Goal: Ask a question: Seek information or help from site administrators or community

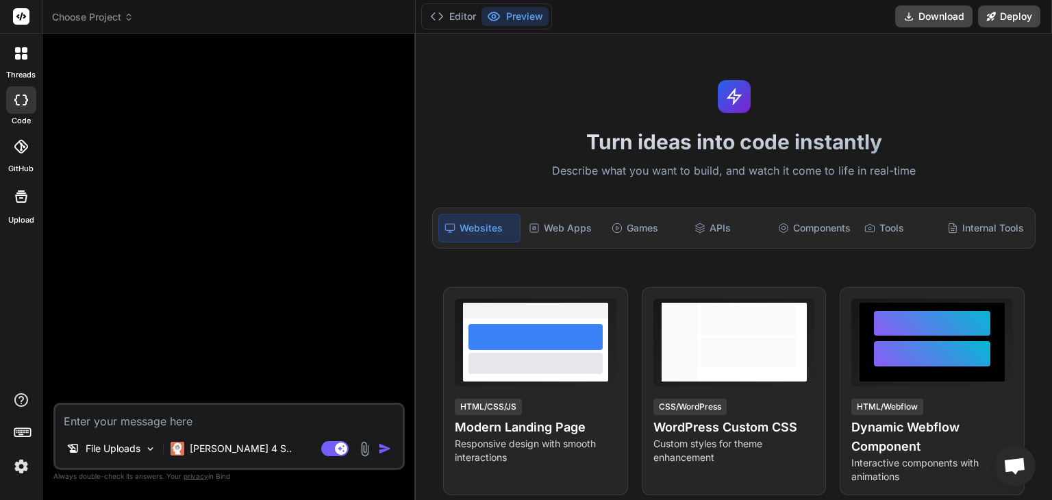
click at [266, 416] on textarea at bounding box center [228, 417] width 347 height 25
click at [257, 416] on textarea at bounding box center [228, 417] width 347 height 25
click at [244, 416] on textarea at bounding box center [228, 417] width 347 height 25
type textarea "H"
type textarea "x"
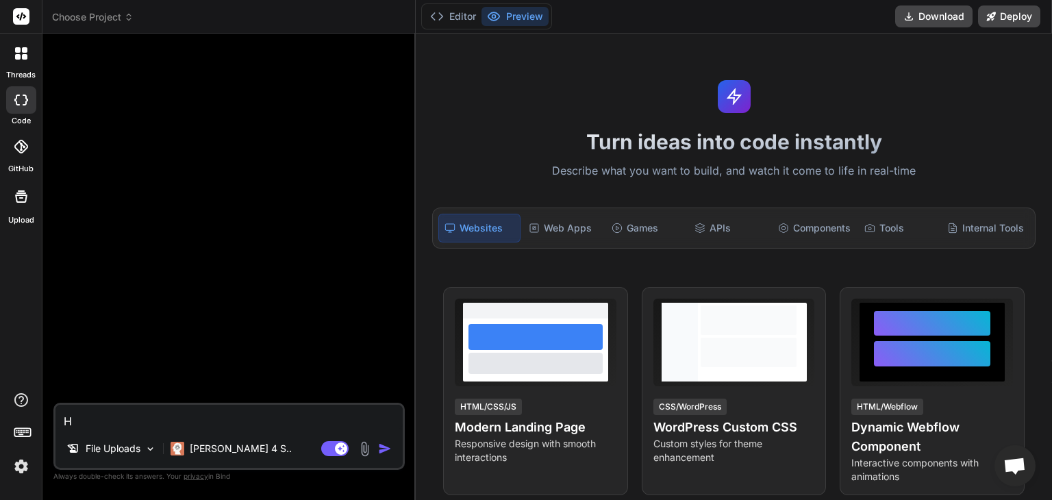
type textarea "He"
type textarea "x"
type textarea "Hel"
type textarea "x"
type textarea "Help"
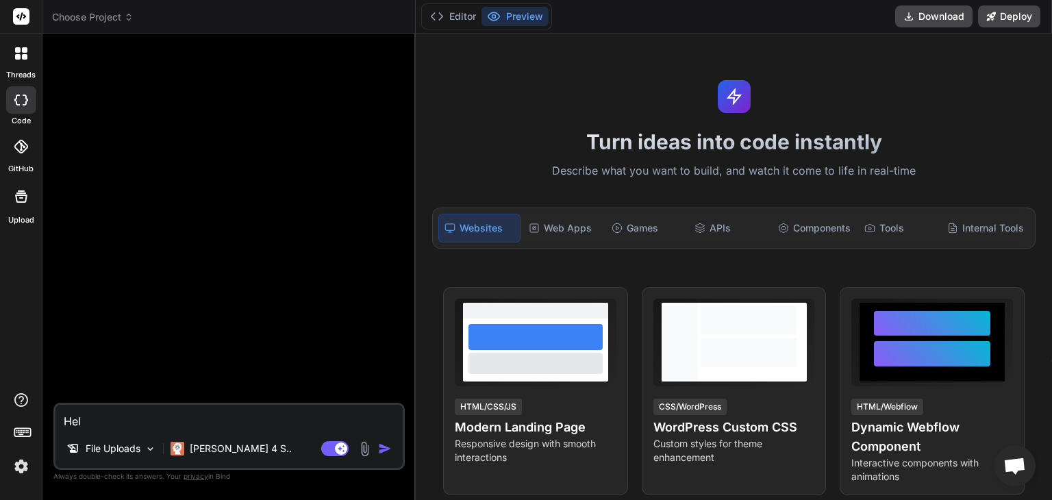
type textarea "x"
type textarea "Help"
type textarea "x"
type textarea "Help m"
type textarea "x"
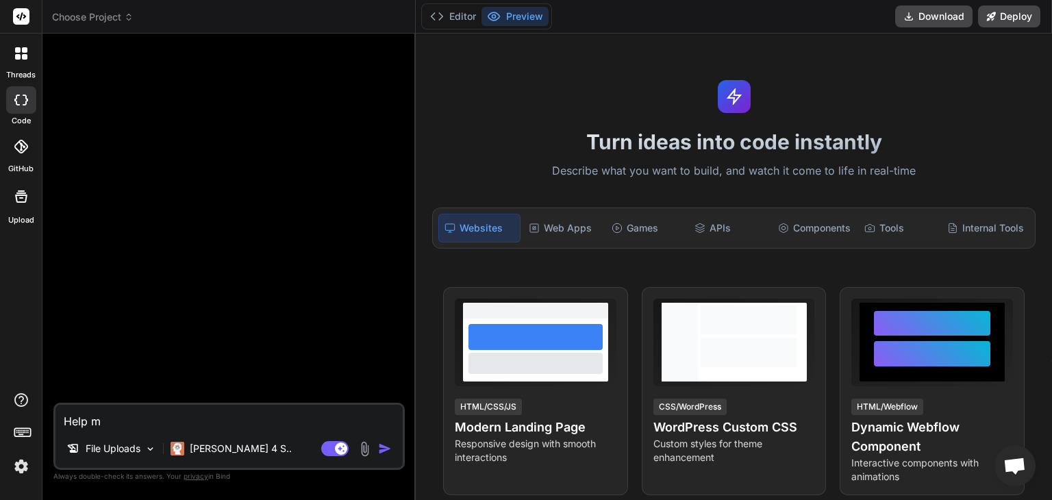
type textarea "Help me"
type textarea "x"
type textarea "Help me"
type textarea "x"
type textarea "Help me c"
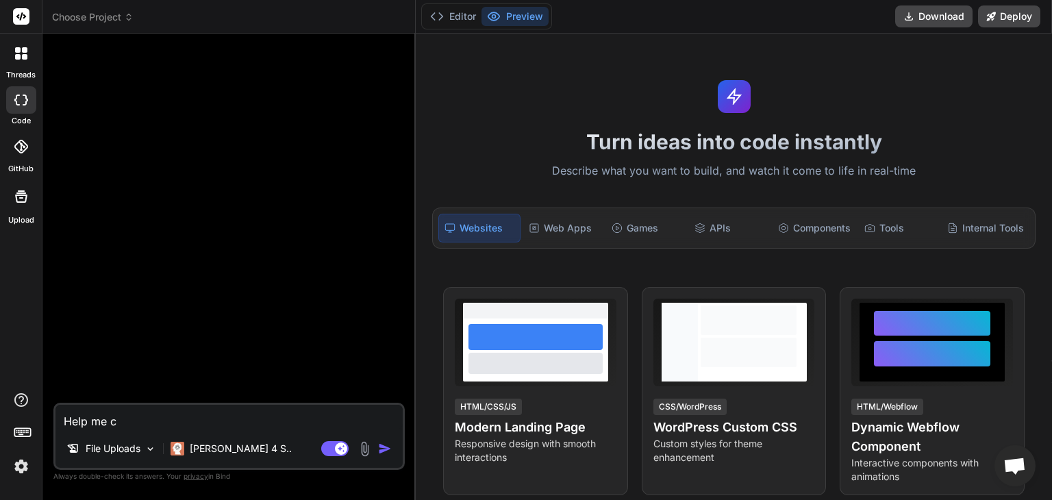
type textarea "x"
type textarea "Help me ch"
type textarea "x"
type textarea "Help me che"
type textarea "x"
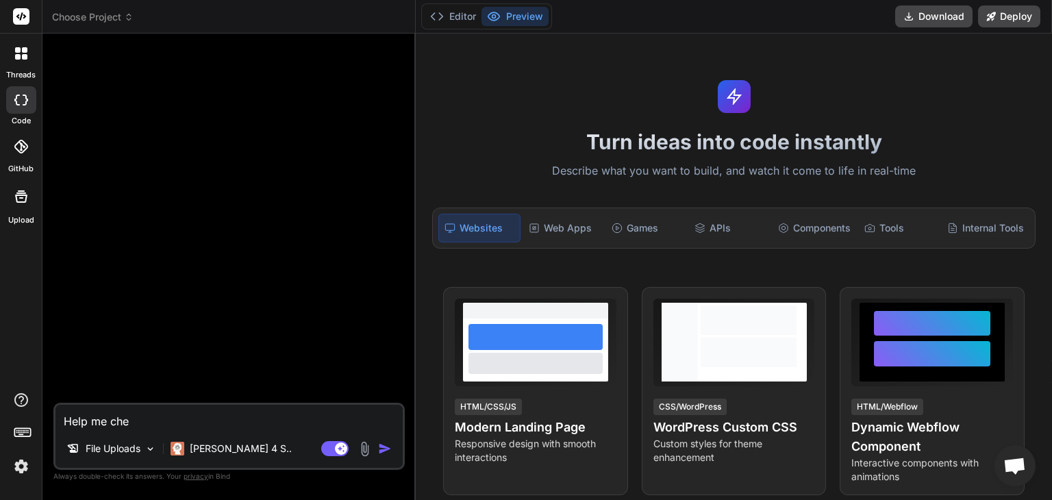
type textarea "Help me chec"
type textarea "x"
type textarea "Help me check"
type textarea "x"
type textarea "Help me check"
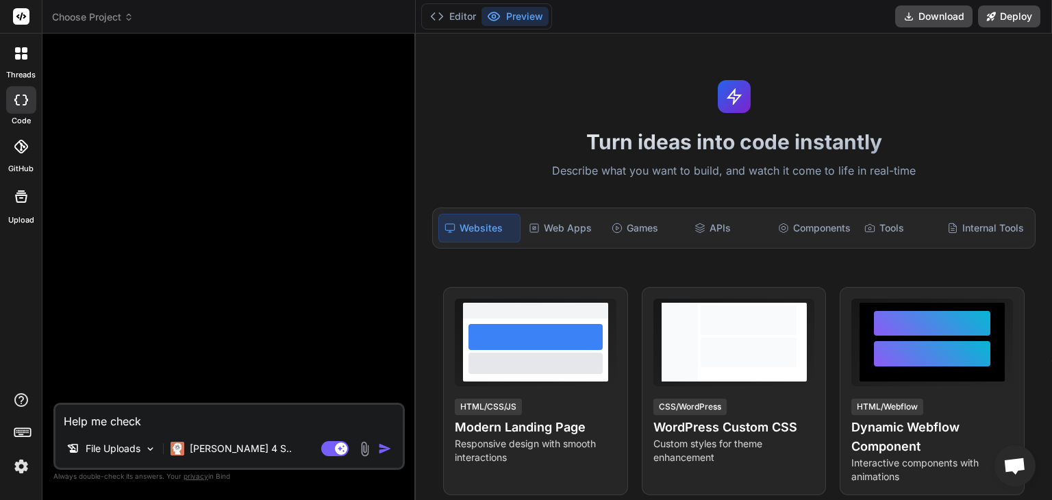
type textarea "x"
type textarea "Help me check t"
type textarea "x"
type textarea "Help me check th"
type textarea "x"
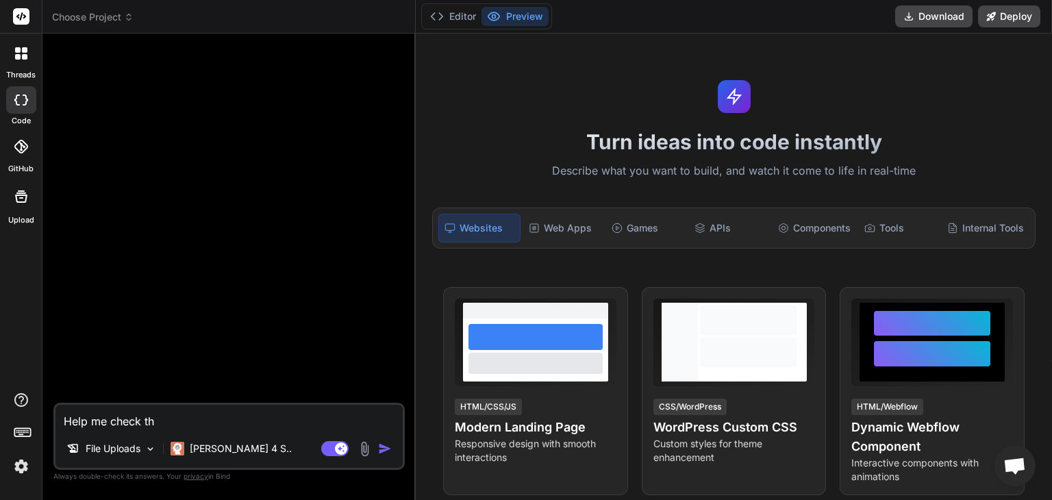
type textarea "Help me check the"
type textarea "x"
type textarea "Help me check the"
type textarea "x"
type textarea "Help me check the c"
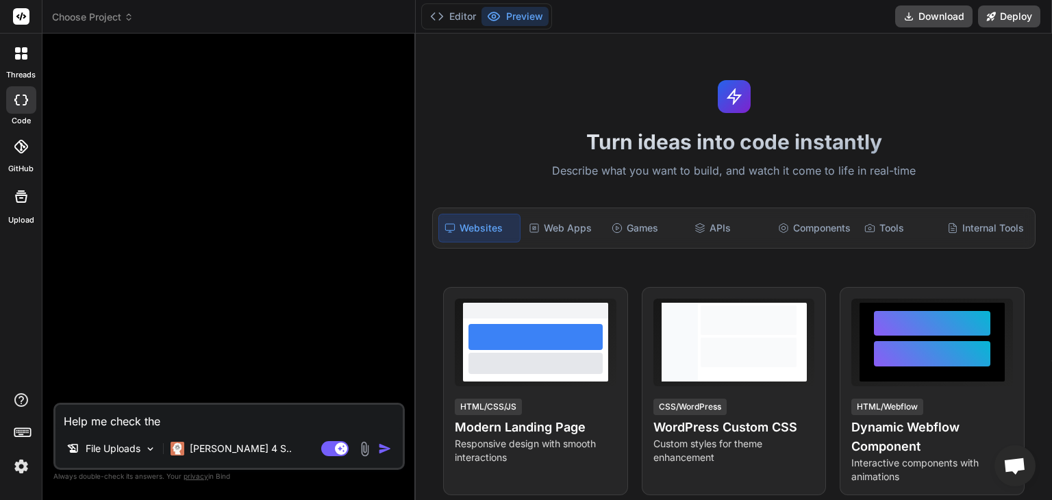
type textarea "x"
type textarea "Help me check the co"
type textarea "x"
type textarea "Help me check the [PERSON_NAME]"
type textarea "x"
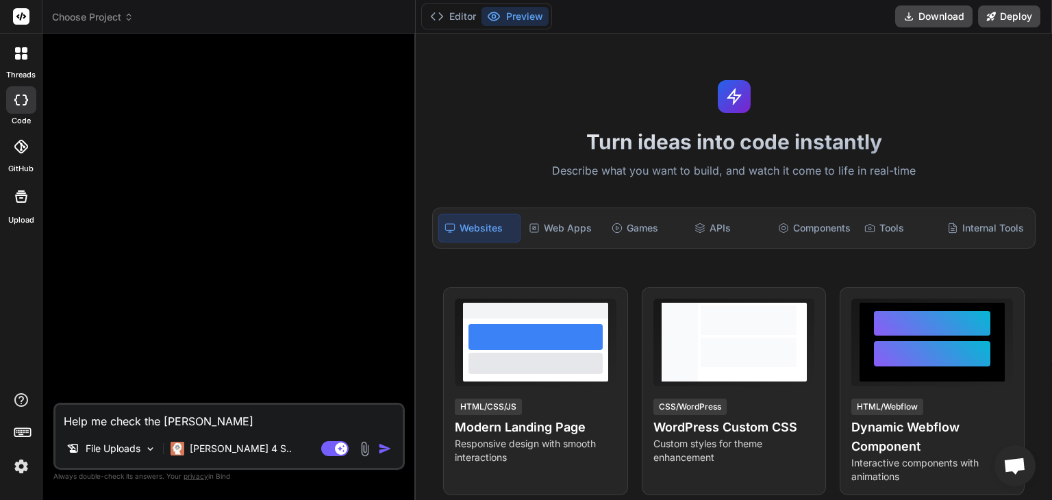
type textarea "Help me check the co"
type textarea "x"
type textarea "Help me check the cod"
type textarea "x"
type textarea "Help me check the code"
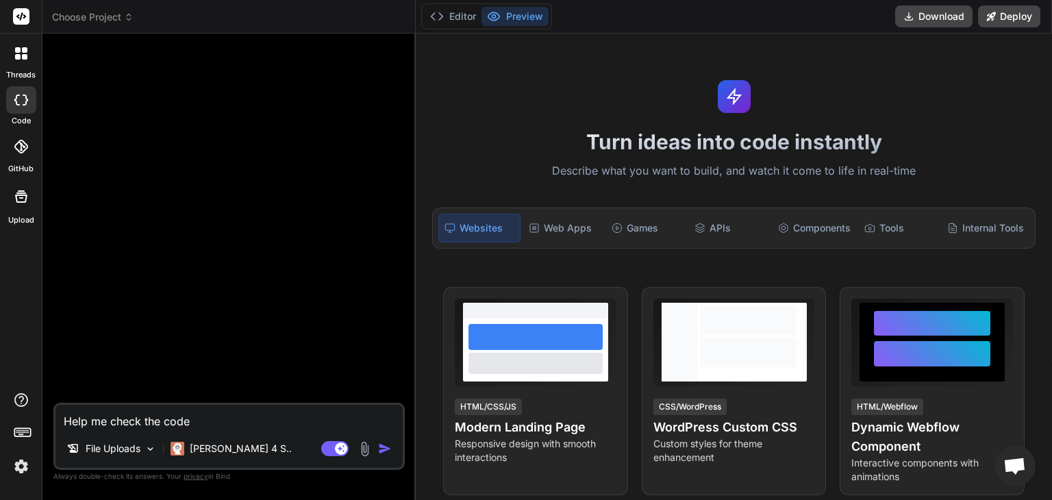
type textarea "x"
type textarea "Help me check the code"
type textarea "x"
type textarea "Help me check the code b"
type textarea "x"
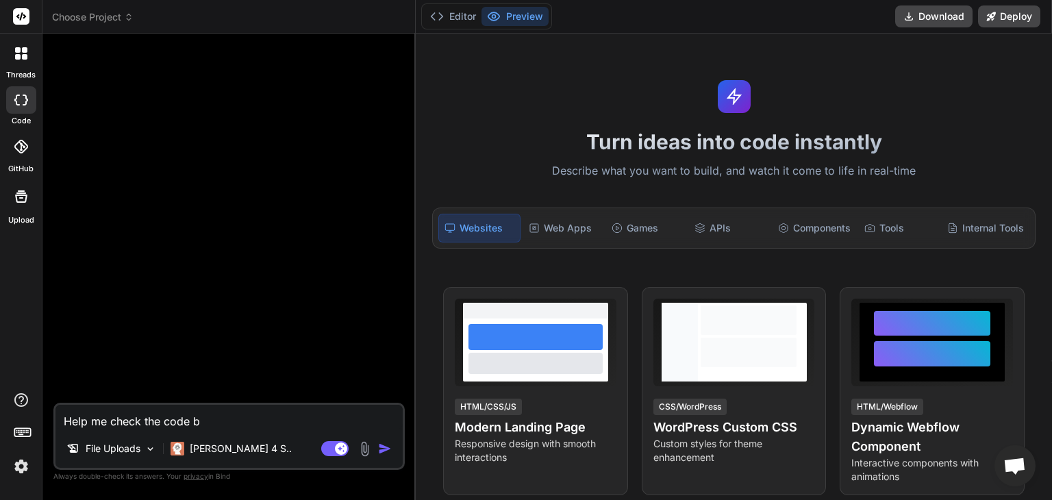
type textarea "Help me check the code be"
type textarea "x"
type textarea "Help me check the code bel"
type textarea "x"
type textarea "Help me check the code belo"
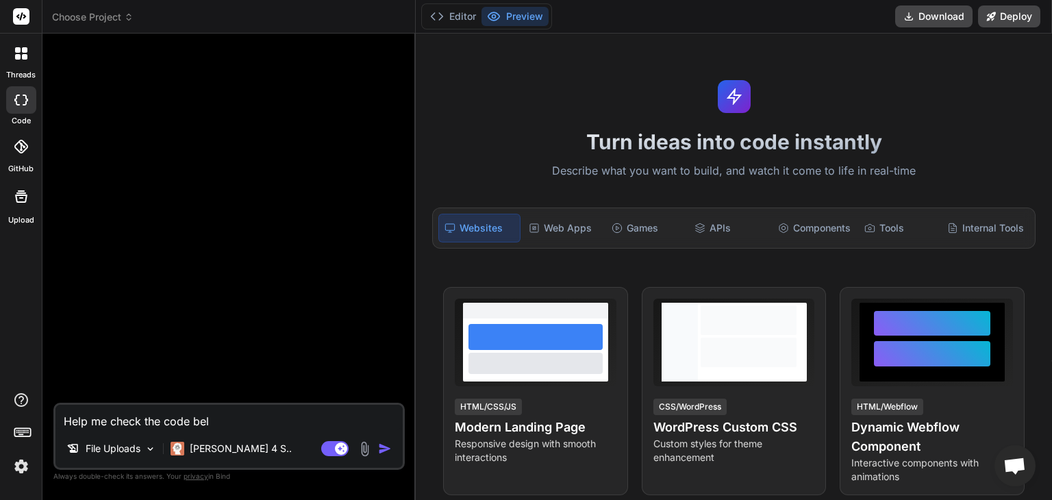
type textarea "x"
type textarea "Help me check the code below"
type textarea "x"
type textarea "Help me check the code below"
type textarea "x"
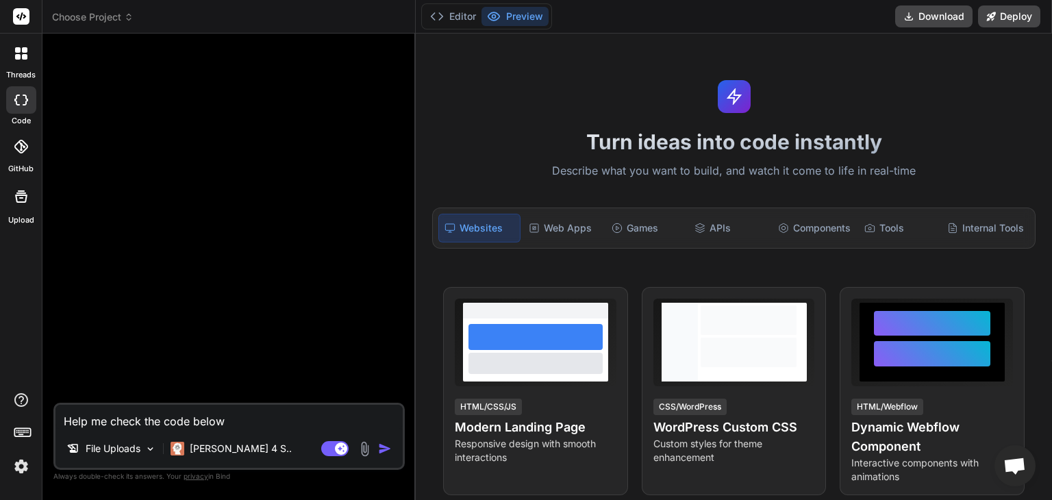
type textarea "Help me check the code below"
type textarea "x"
type textarea "Help me check the code below."
type textarea "x"
type textarea "Help me check the code below."
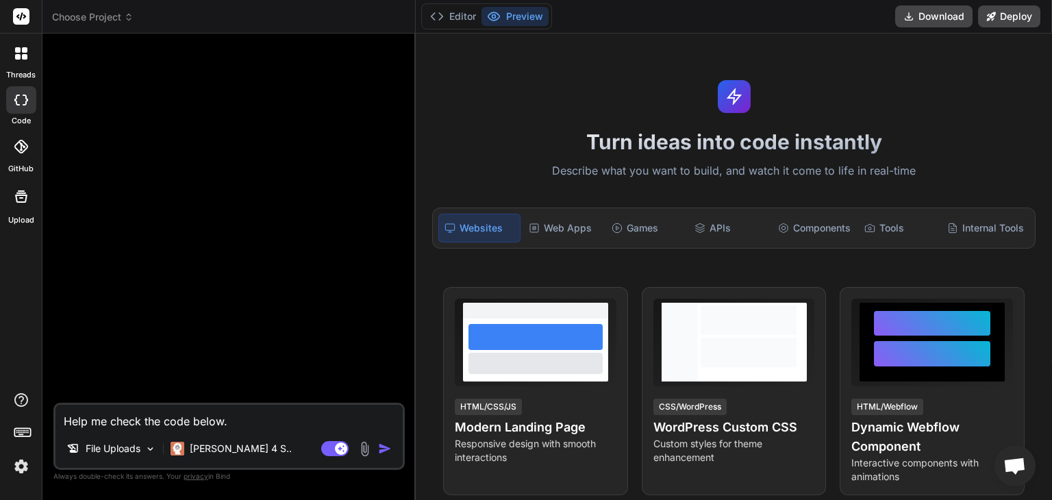
type textarea "x"
type textarea "Help me check the code below. A"
type textarea "x"
type textarea "Help me check the code below. Am"
type textarea "x"
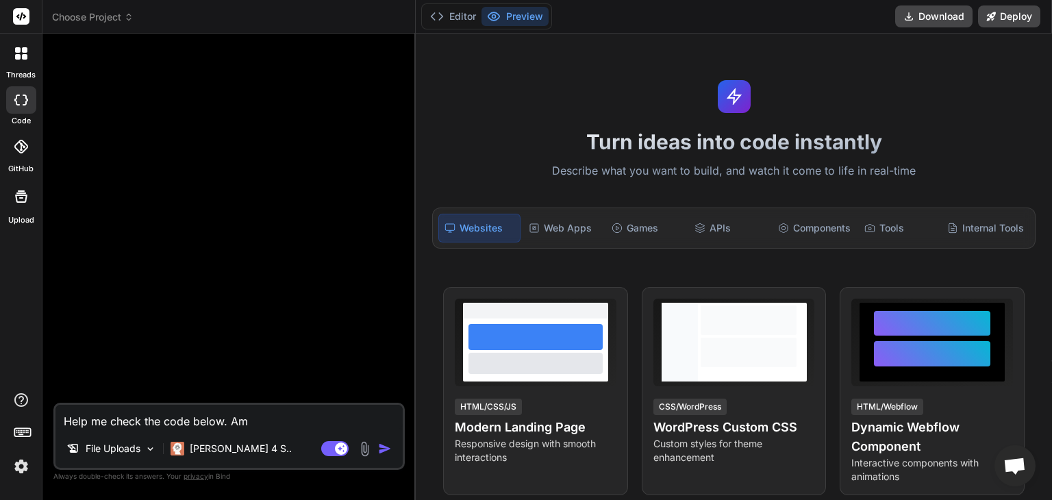
type textarea "Help me check the code below. Am"
type textarea "x"
type textarea "Help me check the code below. Am h"
type textarea "x"
type textarea "Help me check the code below. Am ha"
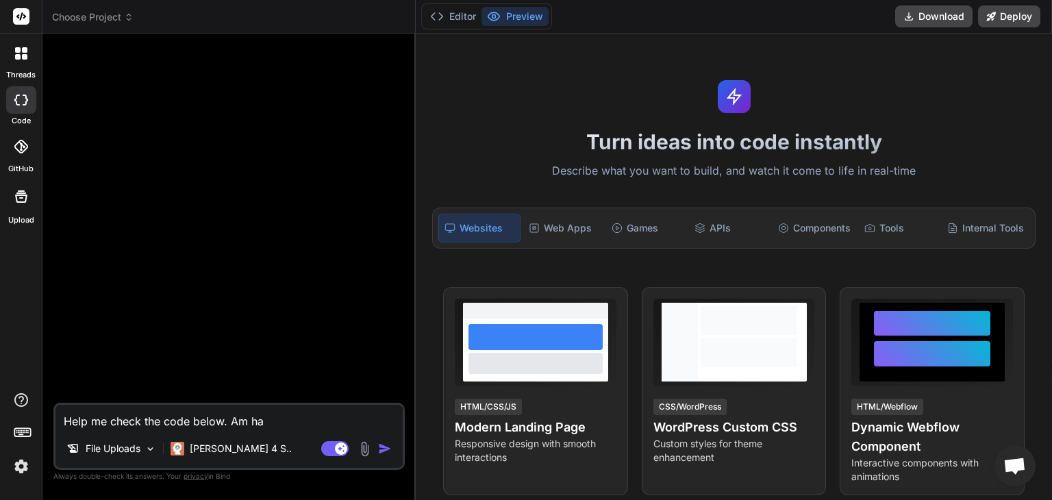
type textarea "x"
type textarea "Help me check the code below. Am hav"
type textarea "x"
type textarea "Help me check the code below. Am havi"
type textarea "x"
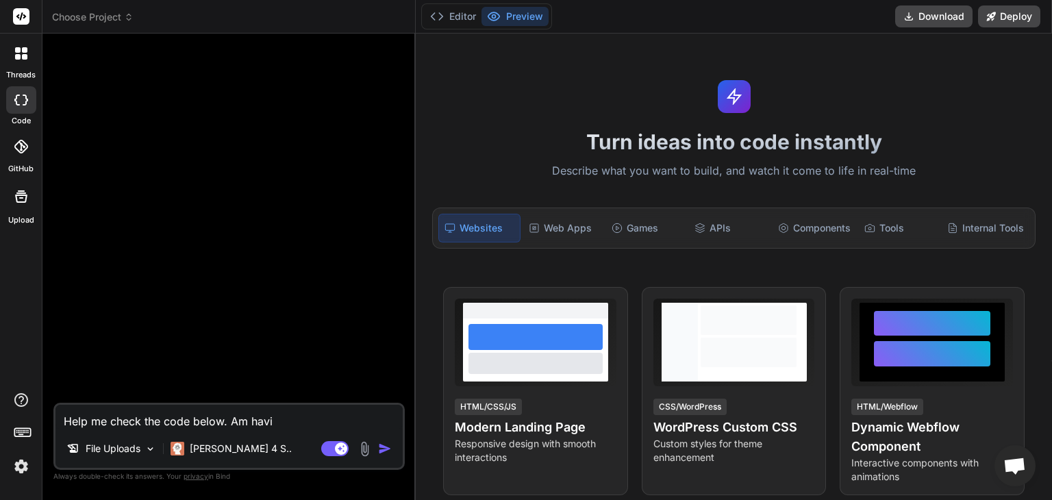
type textarea "Help me check the code below. Am havin"
type textarea "x"
type textarea "Help me check the code below. Am having"
type textarea "x"
type textarea "Help me check the code below. Am having"
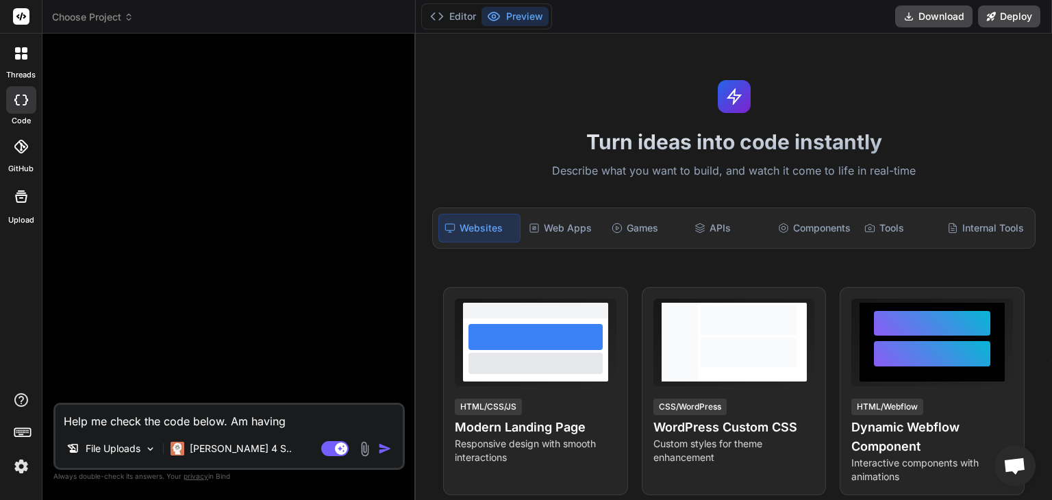
type textarea "x"
type textarea "Help me check the code below. Am having i"
type textarea "x"
type textarea "Help me check the code below. Am having is"
type textarea "x"
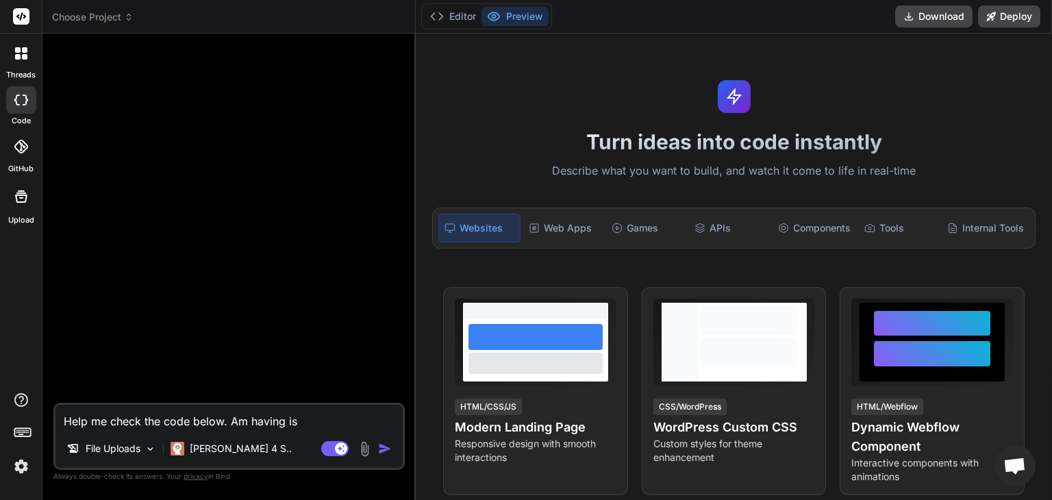
type textarea "Help me check the code below. Am having iss"
type textarea "x"
type textarea "Help me check the code below. Am having issu"
type textarea "x"
type textarea "Help me check the code below. Am having issue"
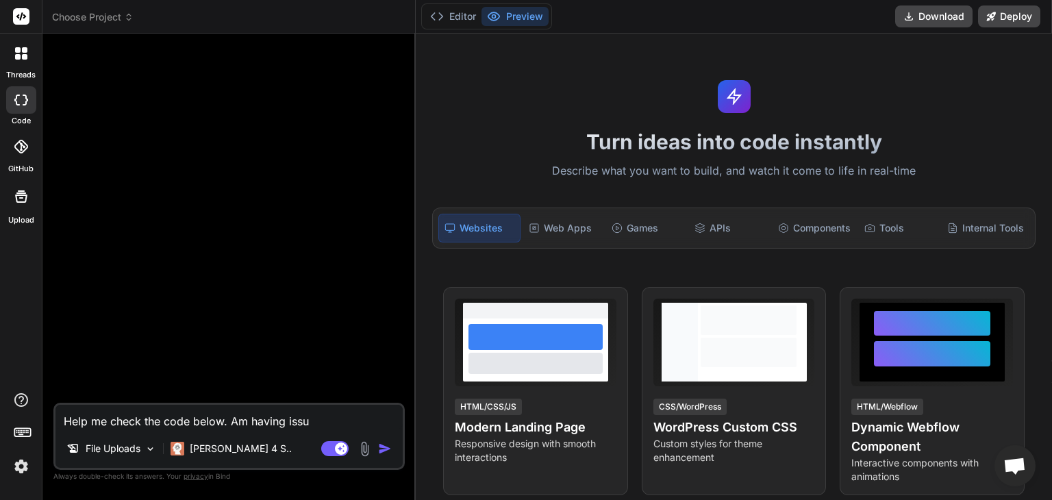
type textarea "x"
type textarea "Help me check the code below. Am having issue"
type textarea "x"
type textarea "Help me check the code below. Am having issue a"
type textarea "x"
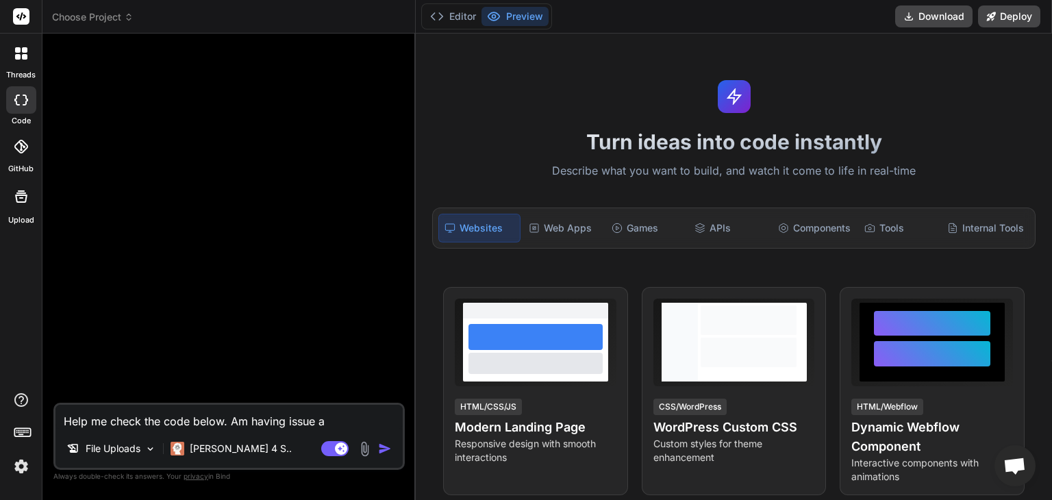
type textarea "Help me check the code below. Am having issue ac"
type textarea "x"
type textarea "Help me check the code below. Am having issue ach"
type textarea "x"
type textarea "Help me check the code below. Am having issue achi"
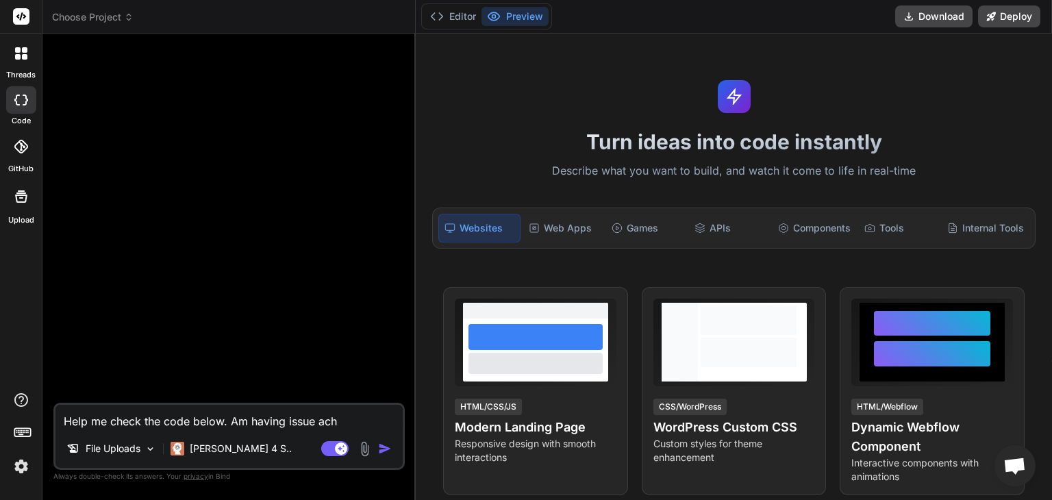
type textarea "x"
type textarea "Help me check the code below. Am having issue achie"
type textarea "x"
type textarea "Help me check the code below. Am having issue achiev"
type textarea "x"
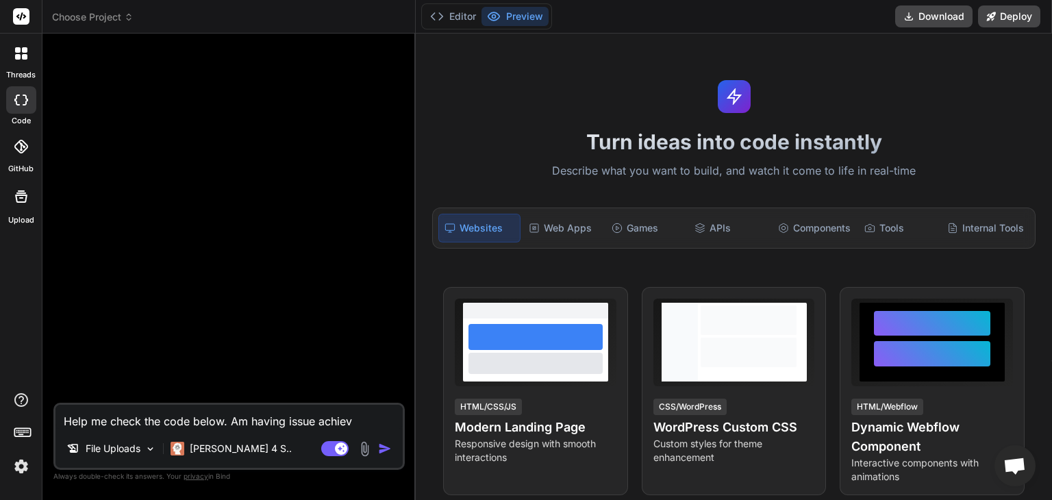
type textarea "Help me check the code below. Am having issue achievi"
type textarea "x"
type textarea "Help me check the code below. Am having issue achievin"
type textarea "x"
type textarea "Help me check the code below. Am having issue achieving"
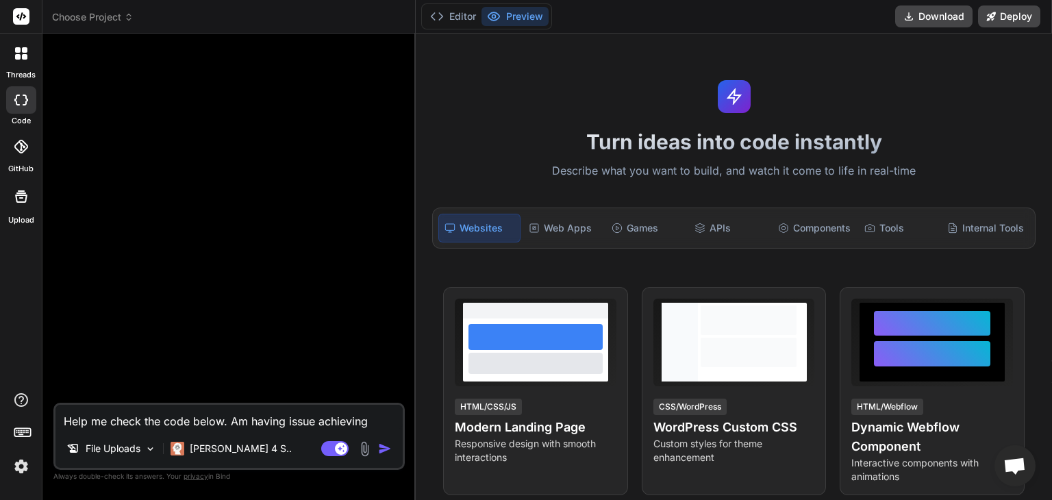
type textarea "x"
type textarea "Help me check the code below. Am having issue achieving"
type textarea "x"
type textarea "Help me check the code below. Am having issue achieving a"
type textarea "x"
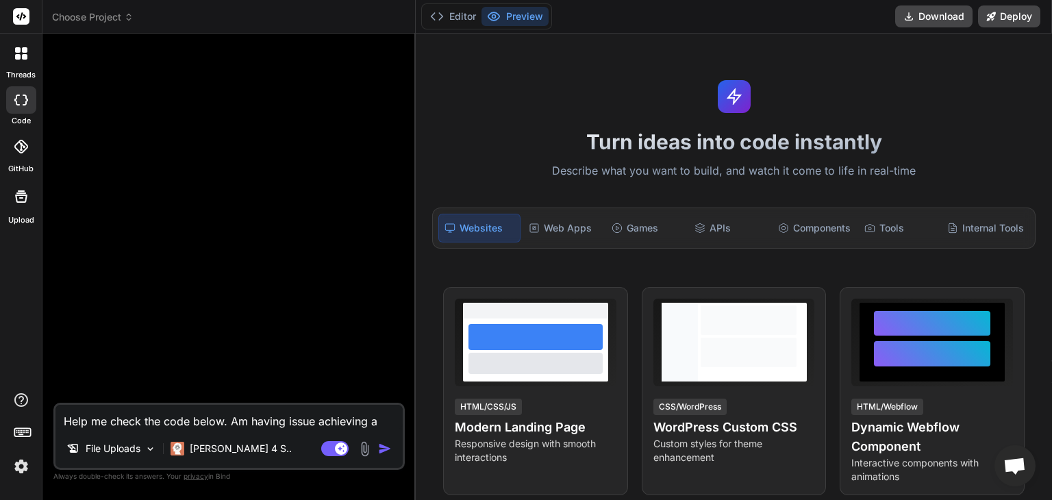
type textarea "Help me check the code below. Am having issue achieving a"
type textarea "x"
type textarea "Help me check the code below. Am having issue achieving a n"
type textarea "x"
type textarea "Help me check the code below. Am having issue achieving a ne"
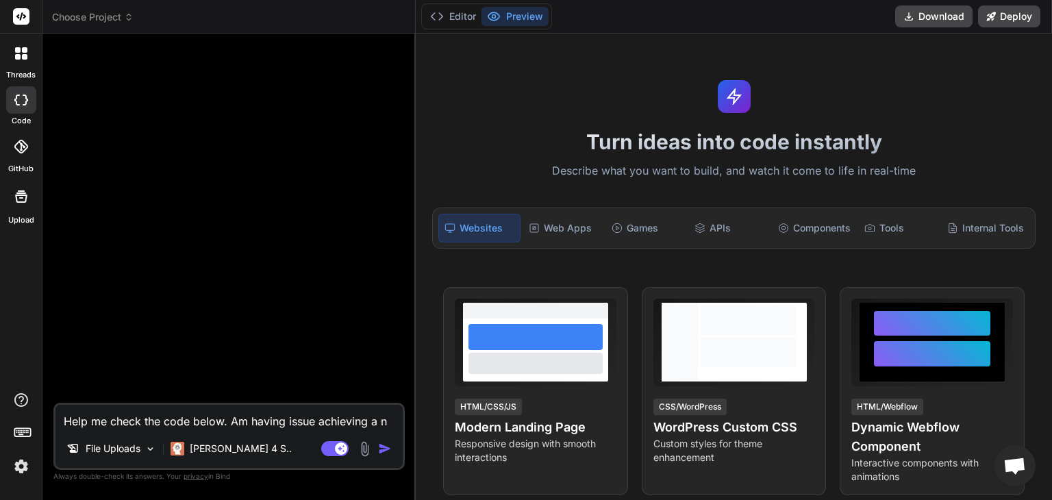
type textarea "x"
type textarea "Help me check the code below. Am having issue achieving a nes"
type textarea "x"
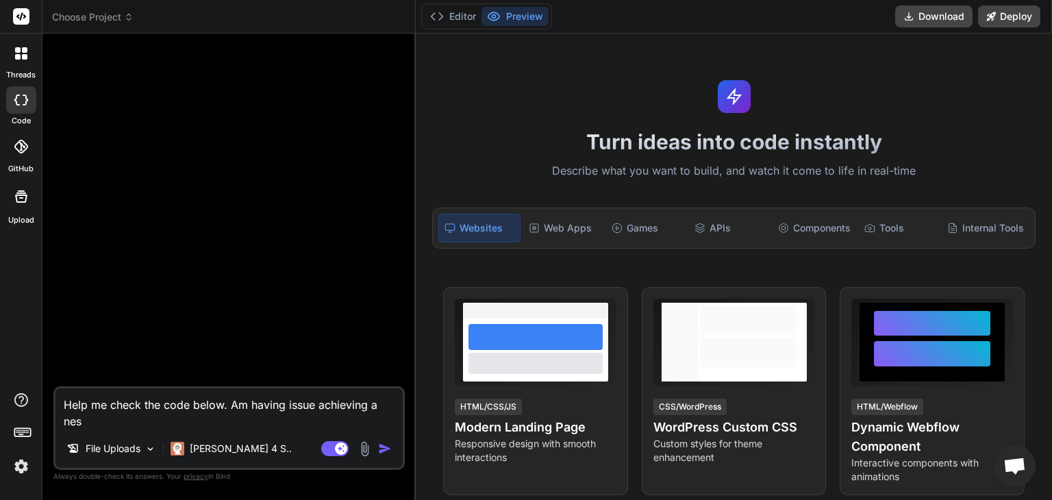
type textarea "Help me check the code below. Am having issue achieving a nest"
type textarea "x"
type textarea "Help me check the code below. Am having issue achieving a nes"
type textarea "x"
type textarea "Help me check the code below. Am having issue achieving a ne"
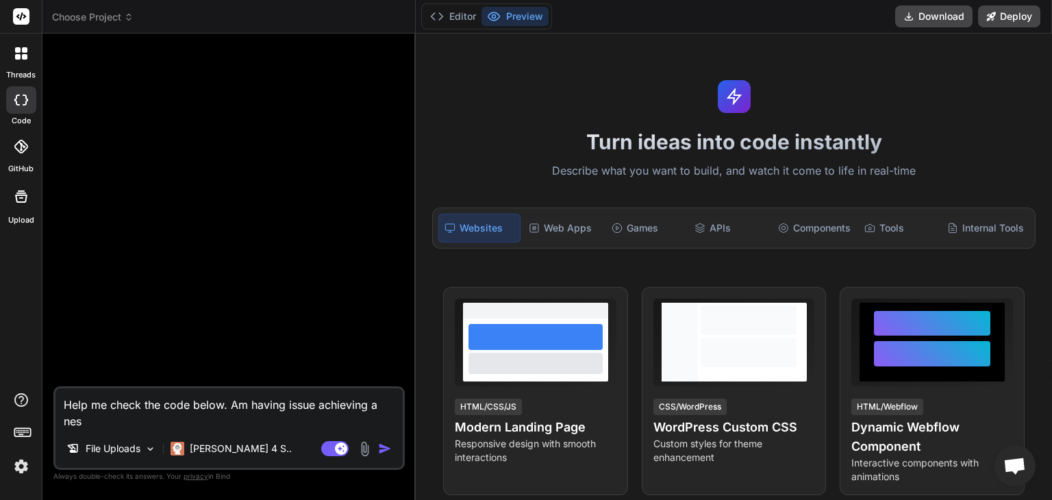
type textarea "x"
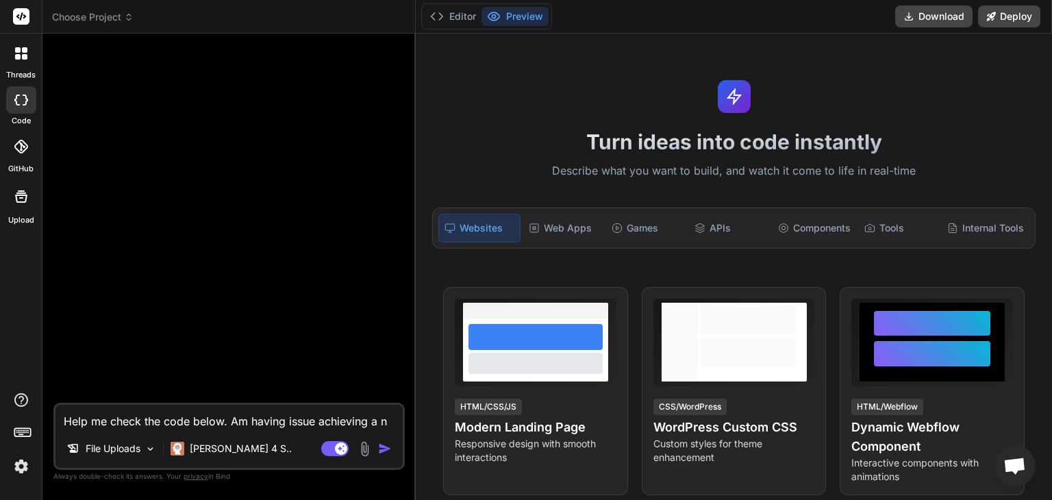
type textarea "Help me check the code below. Am having issue achieving a"
type textarea "x"
type textarea "Help me check the code below. Am having issue achieving a"
type textarea "x"
type textarea "Help me check the code below. Am having issue achieving"
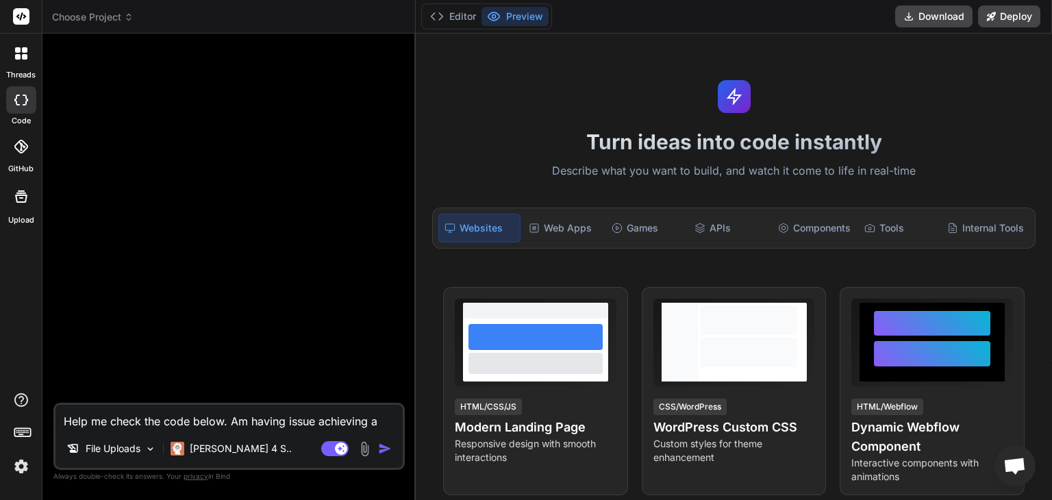
type textarea "x"
type textarea "Help me check the code below. Am having issue achieving"
type textarea "x"
type textarea "Help me check the code below. Am having issue achievin"
type textarea "x"
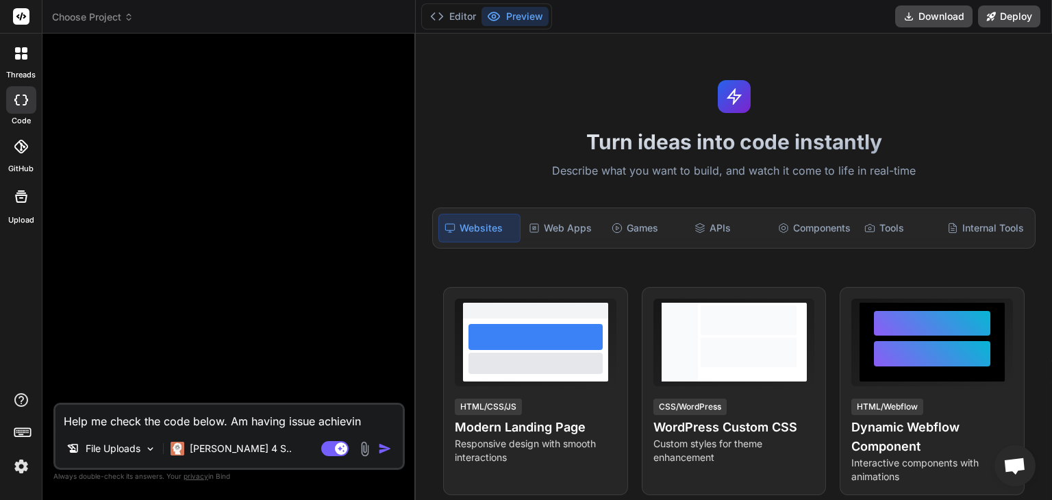
type textarea "Help me check the code below. Am having issue achievi"
type textarea "x"
type textarea "Help me check the code below. Am having issue achiev"
type textarea "x"
type textarea "Help me check the code below. Am having issue achie"
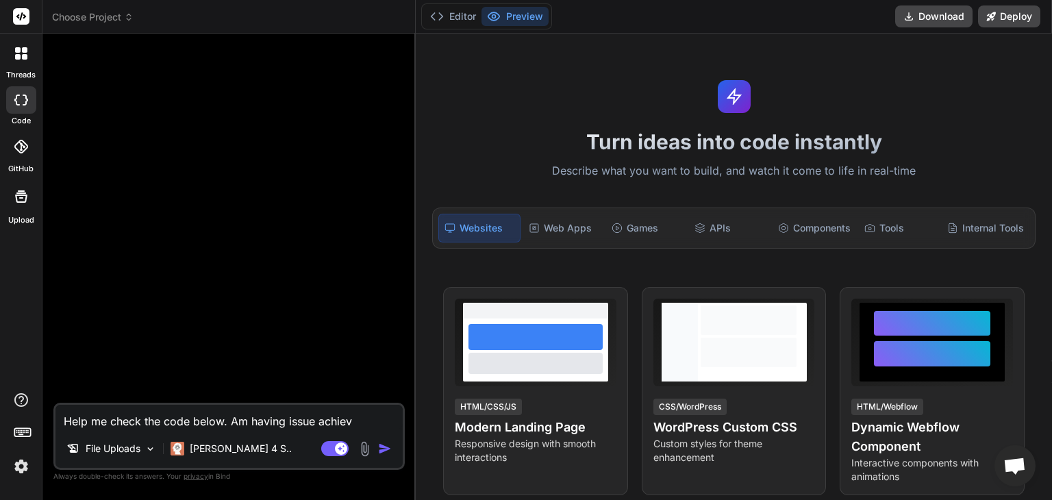
type textarea "x"
type textarea "Help me check the code below. Am having issue achi"
type textarea "x"
type textarea "Help me check the code below. Am having issue ach"
type textarea "x"
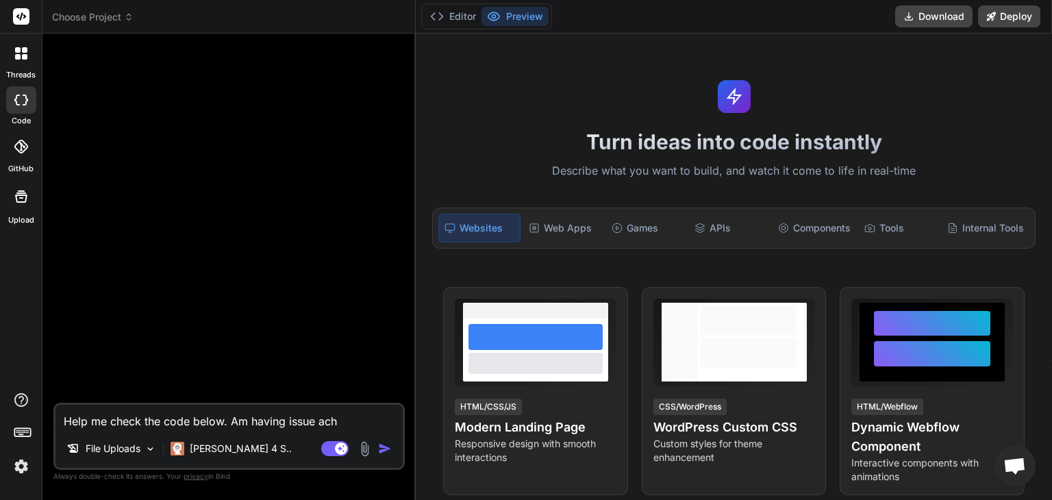
type textarea "Help me check the code below. Am having issue ac"
type textarea "x"
type textarea "Help me check the code below. Am having issue a"
type textarea "x"
type textarea "Help me check the code below. Am having issue"
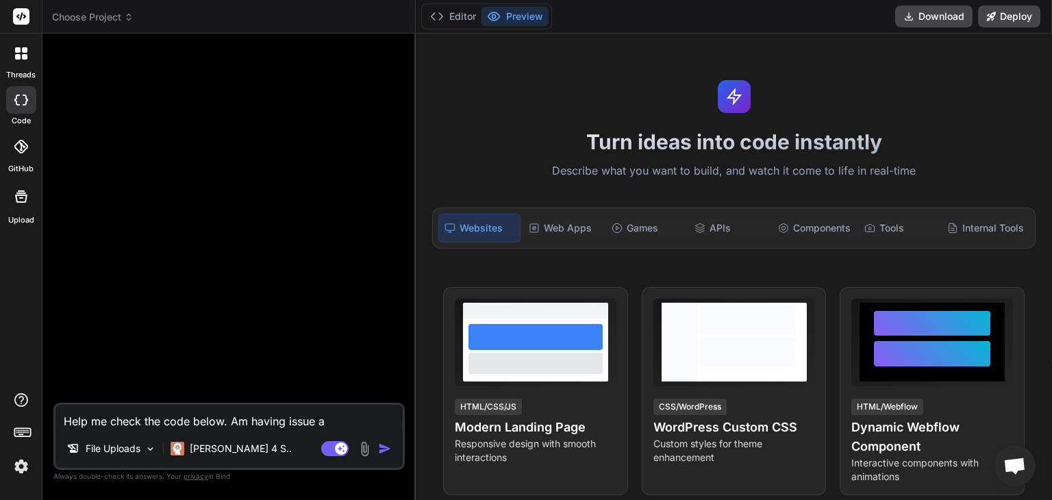
type textarea "x"
type textarea "Help me check the code below. Am having issue"
type textarea "x"
type textarea "Help me check the code below. Am having issu"
type textarea "x"
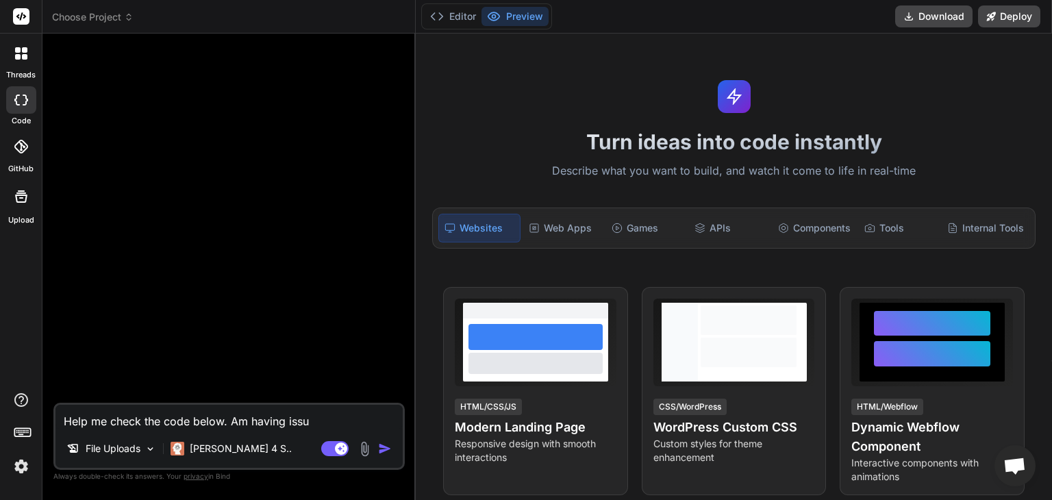
type textarea "Help me check the code below. Am having iss"
type textarea "x"
type textarea "Help me check the code below. Am having is"
type textarea "x"
type textarea "Help me check the code below. Am having i"
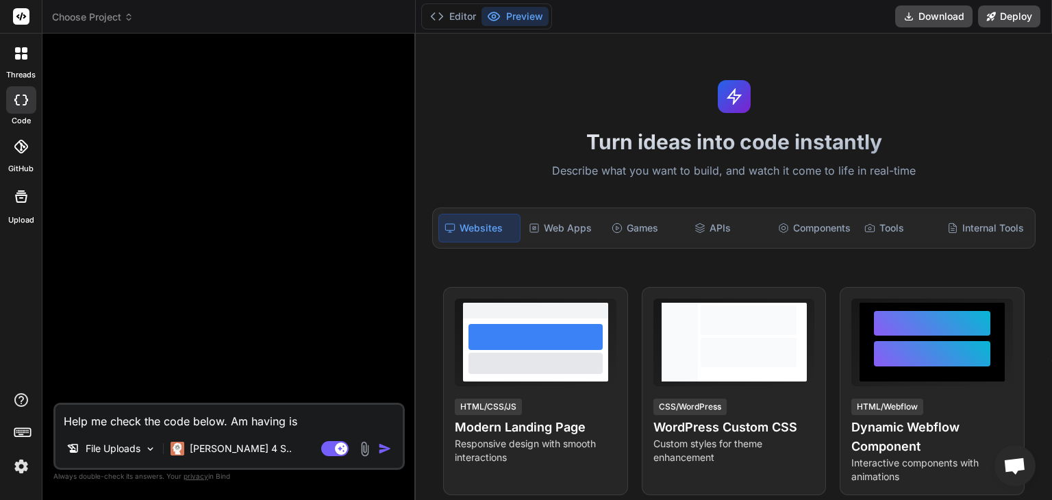
type textarea "x"
type textarea "Help me check the code below. Am having"
type textarea "x"
type textarea "Help me check the code below. Am having a"
type textarea "x"
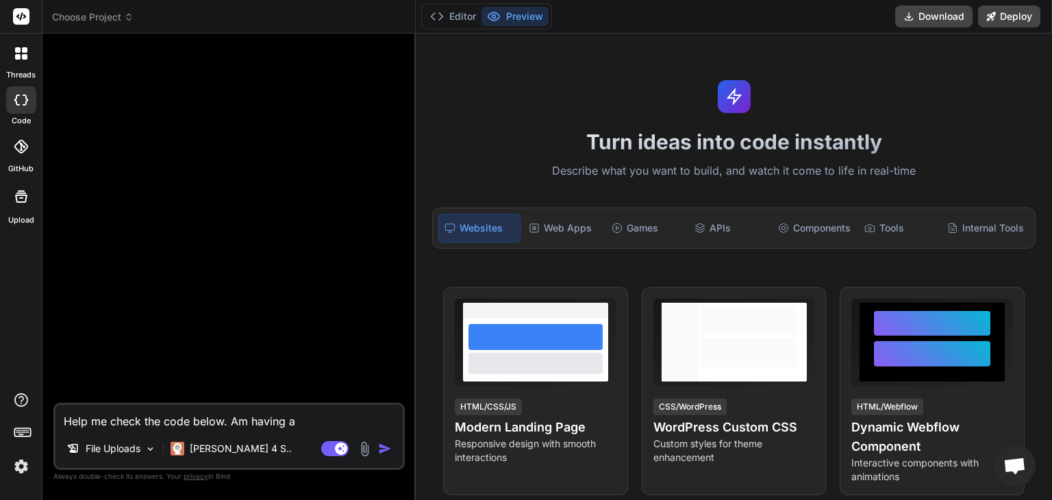
type textarea "Help me check the code below. Am having a"
type textarea "x"
type textarea "Help me check the code below. Am having a"
type textarea "x"
type textarea "Help me check the code below. Am having"
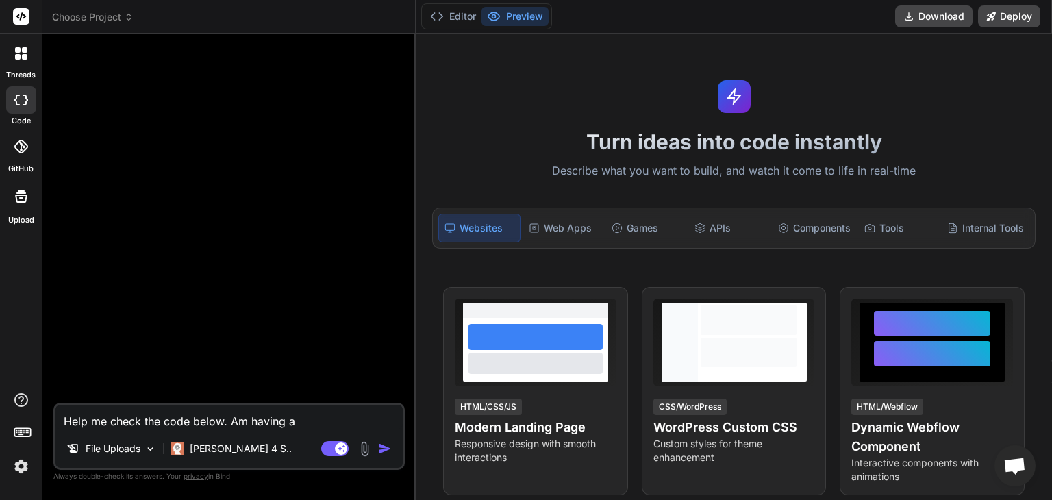
type textarea "x"
type textarea "Help me check the code below. Am having i"
type textarea "x"
type textarea "Help me check the code below. Am having is"
type textarea "x"
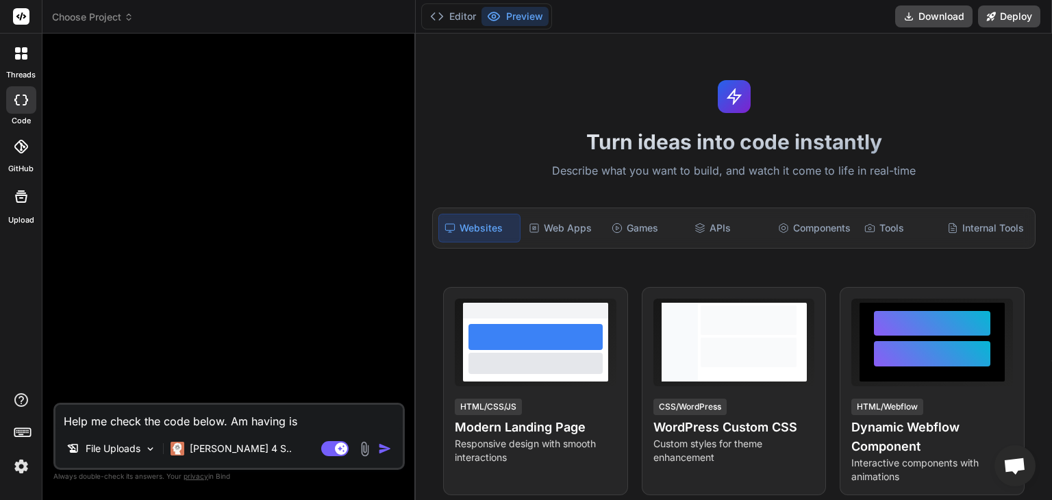
type textarea "Help me check the code below. Am having iss"
type textarea "x"
type textarea "Help me check the code below. Am having issu"
type textarea "x"
type textarea "Help me check the code below. Am having issue"
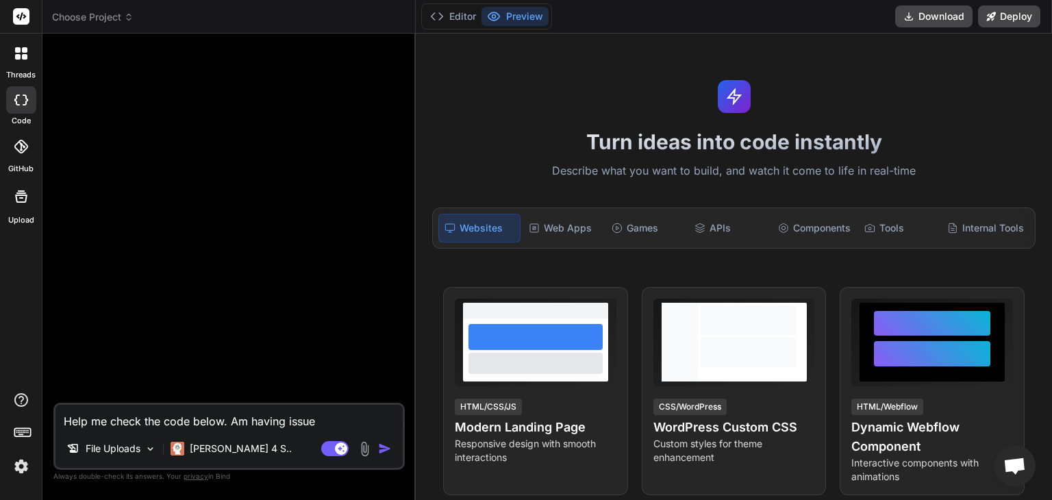
type textarea "x"
type textarea "Help me check the code below. Am having issue"
type textarea "x"
type textarea "Help me check the code below. Am having issue a"
type textarea "x"
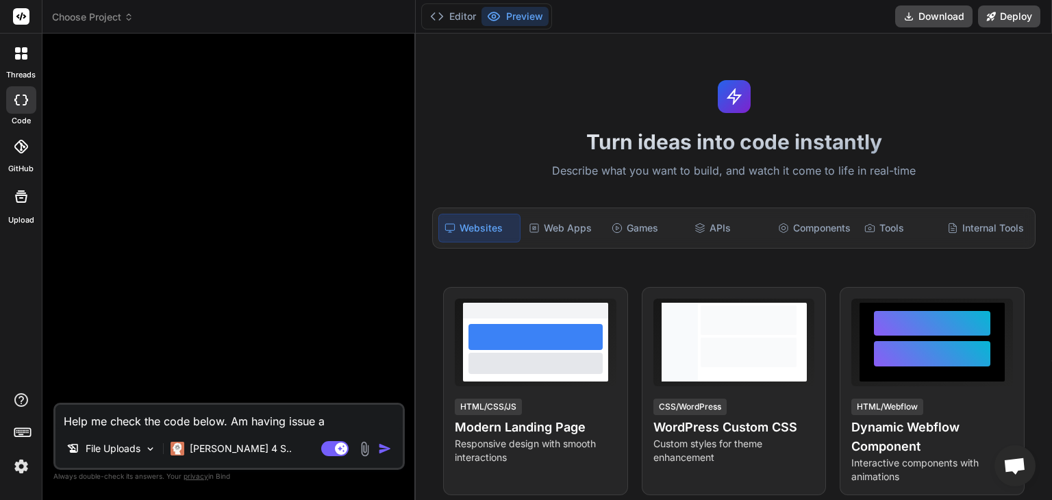
type textarea "Help me check the code below. Am having issue ac"
type textarea "x"
type textarea "Help me check the code below. Am having issue ach"
type textarea "x"
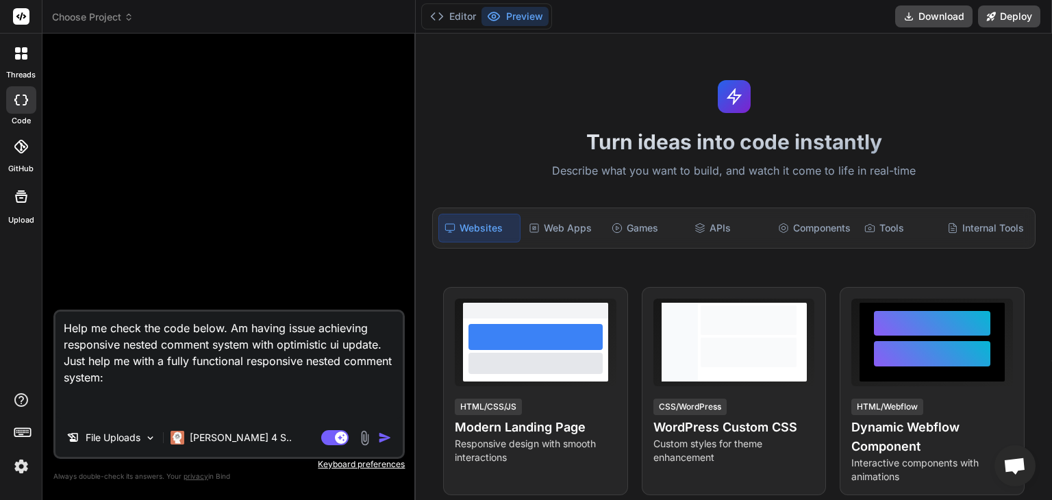
paste textarea "'use client' import React from "react"; import { useState, useEffect } from "re…"
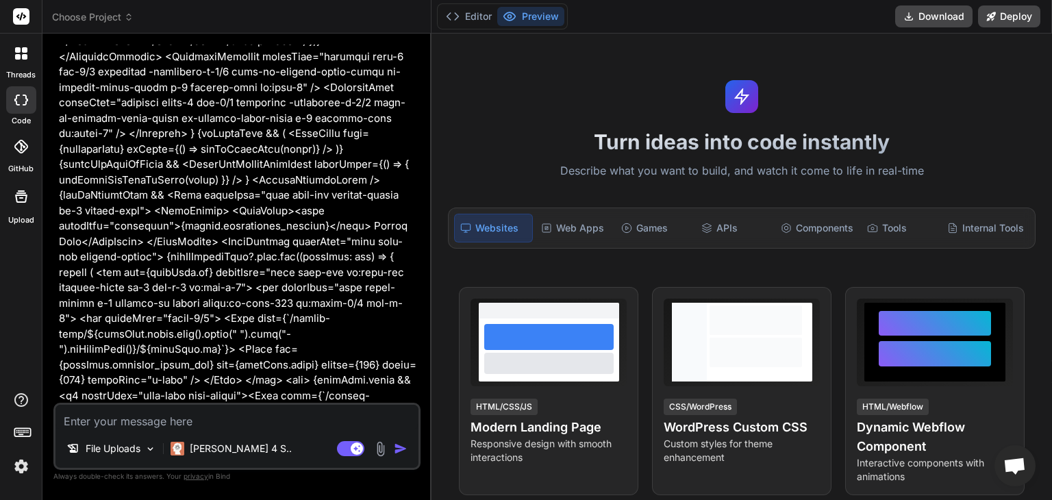
scroll to position [21553, 0]
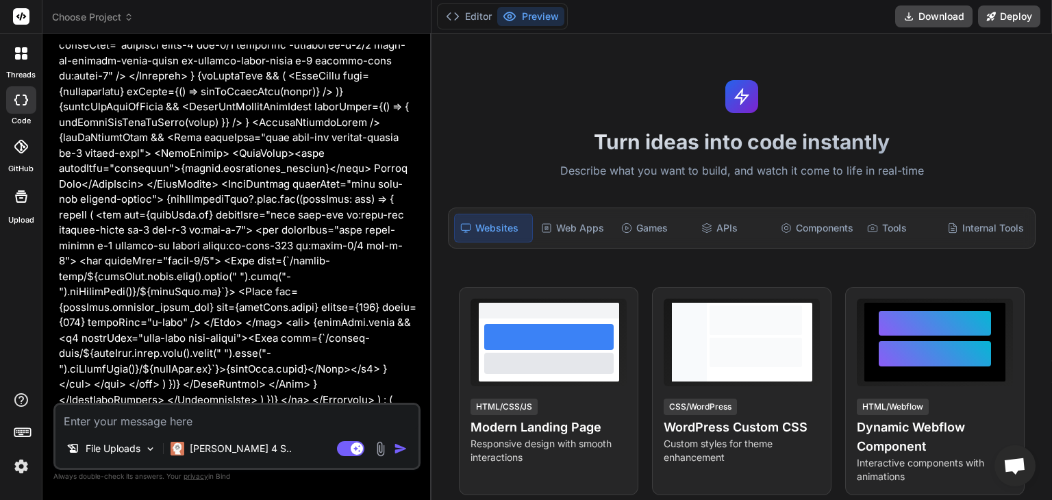
click at [209, 419] on textarea at bounding box center [236, 417] width 363 height 25
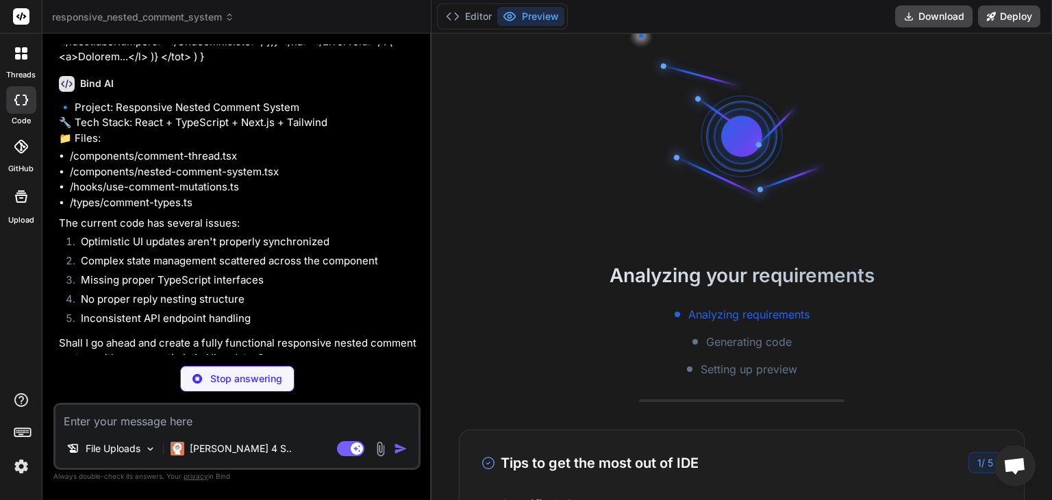
scroll to position [21970, 0]
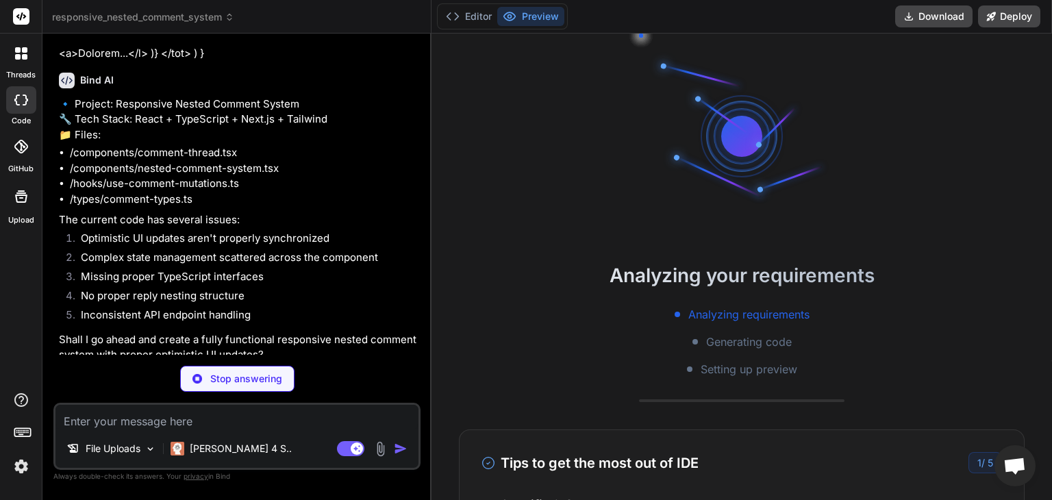
click at [331, 422] on div "Bind AI" at bounding box center [238, 430] width 359 height 16
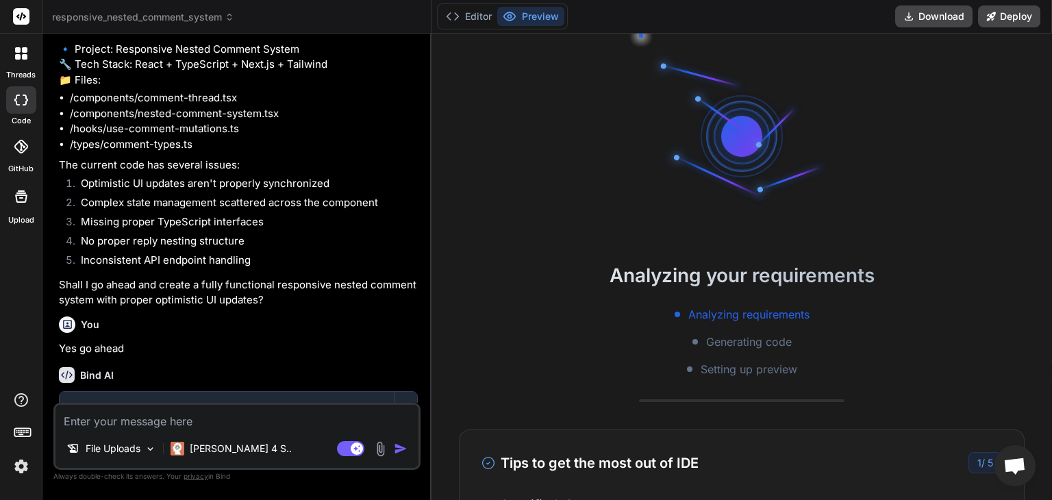
scroll to position [22031, 0]
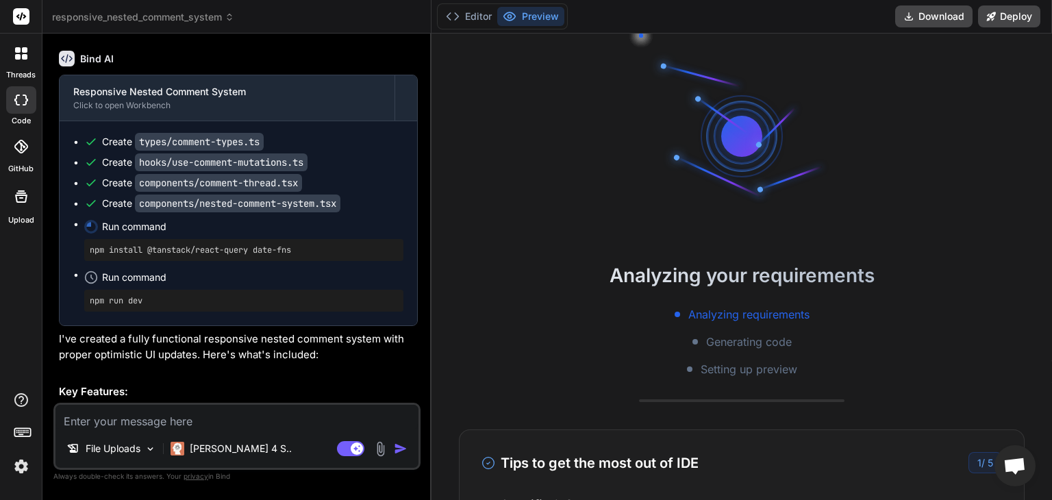
scroll to position [22357, 0]
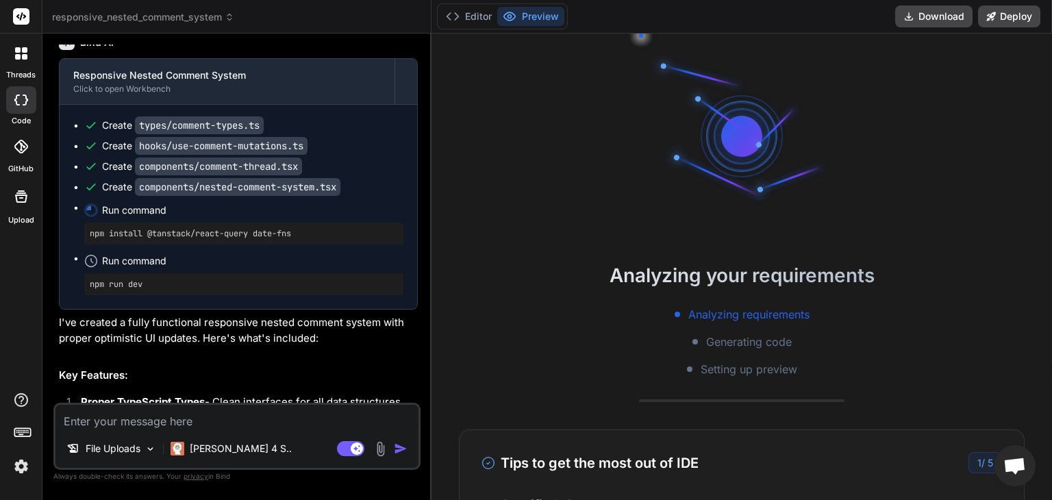
click at [304, 494] on li "Real-time Like System - Like/unlike with instant visual feedback" at bounding box center [244, 503] width 348 height 19
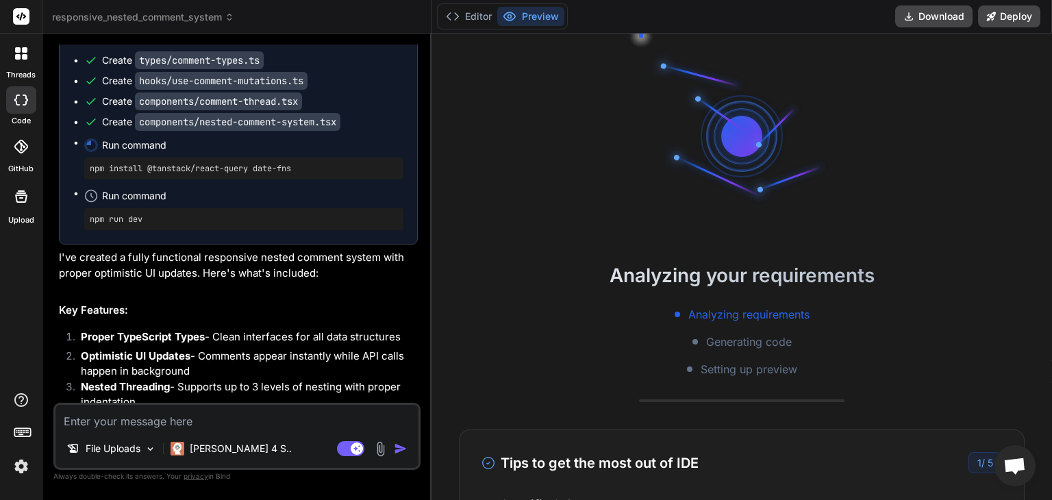
scroll to position [22436, 0]
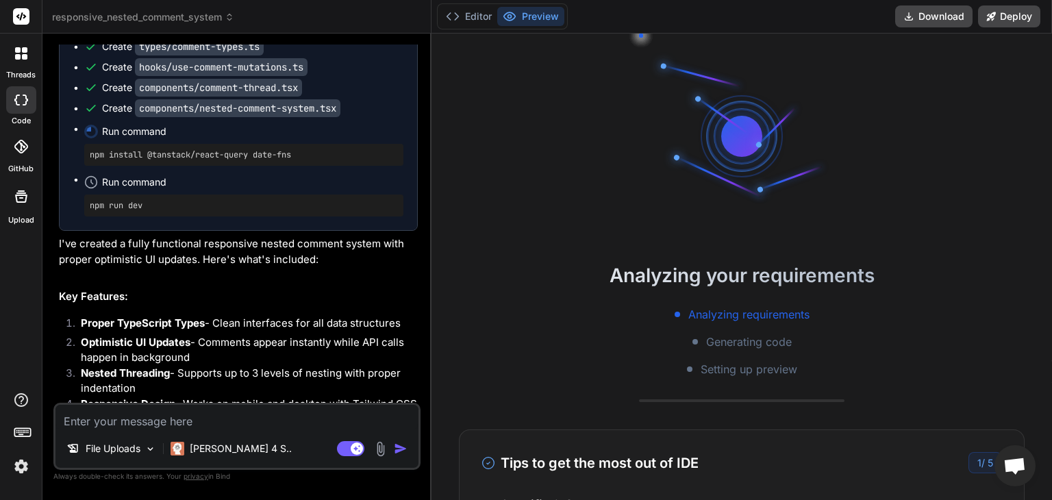
click at [310, 485] on li "Error Handling - Graceful fallbacks and retry mechanisms" at bounding box center [244, 494] width 348 height 19
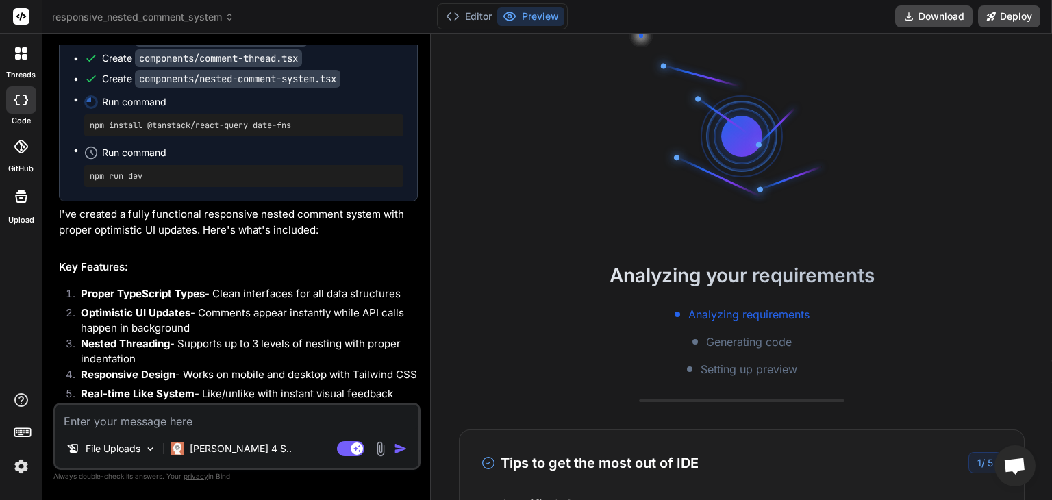
scroll to position [22494, 0]
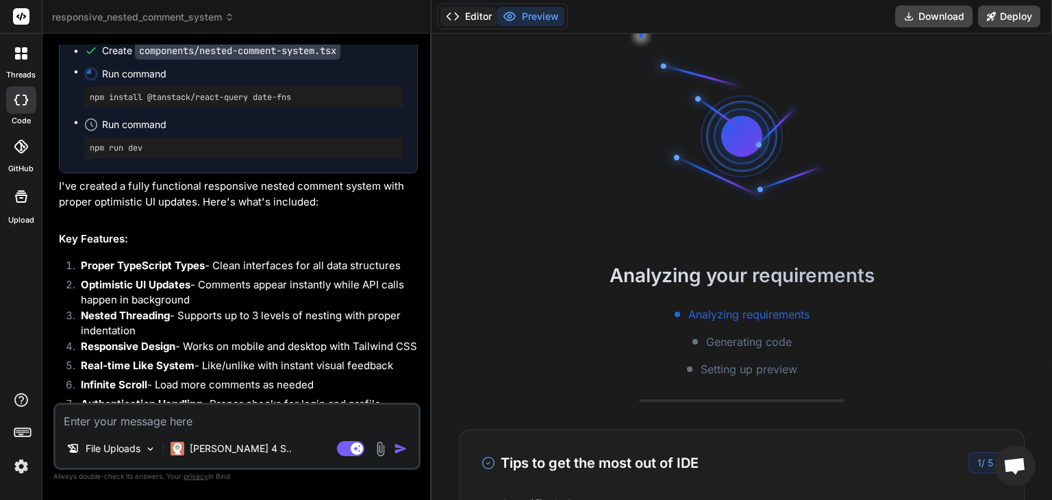
click at [476, 20] on button "Editor" at bounding box center [468, 16] width 57 height 19
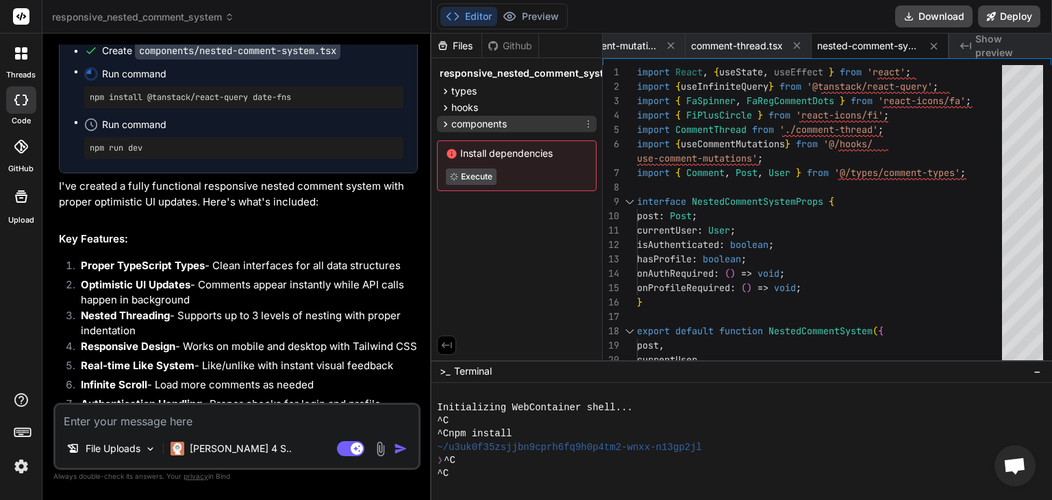
click at [446, 122] on icon at bounding box center [445, 123] width 3 height 5
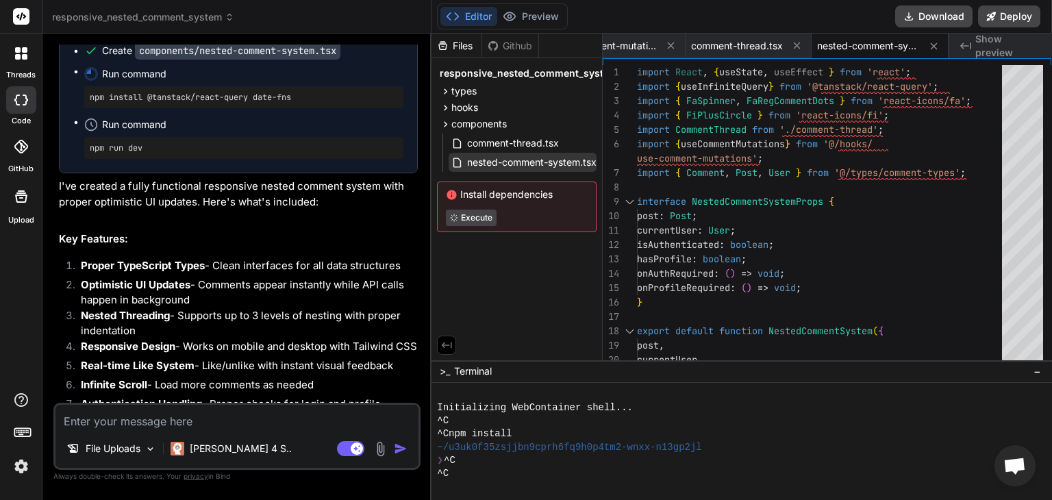
click at [559, 160] on span "nested-comment-system.tsx" at bounding box center [532, 162] width 132 height 16
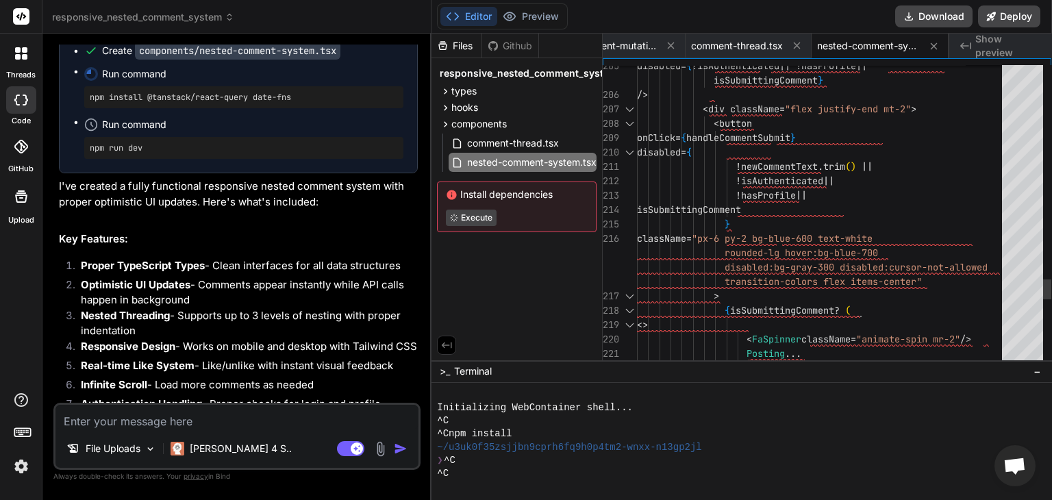
scroll to position [0, 0]
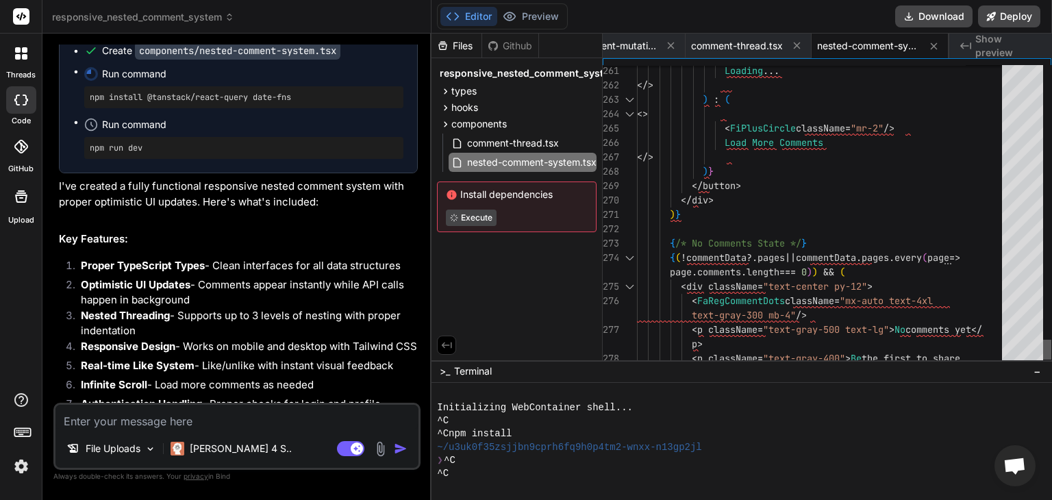
click at [1050, 344] on div at bounding box center [1047, 350] width 8 height 20
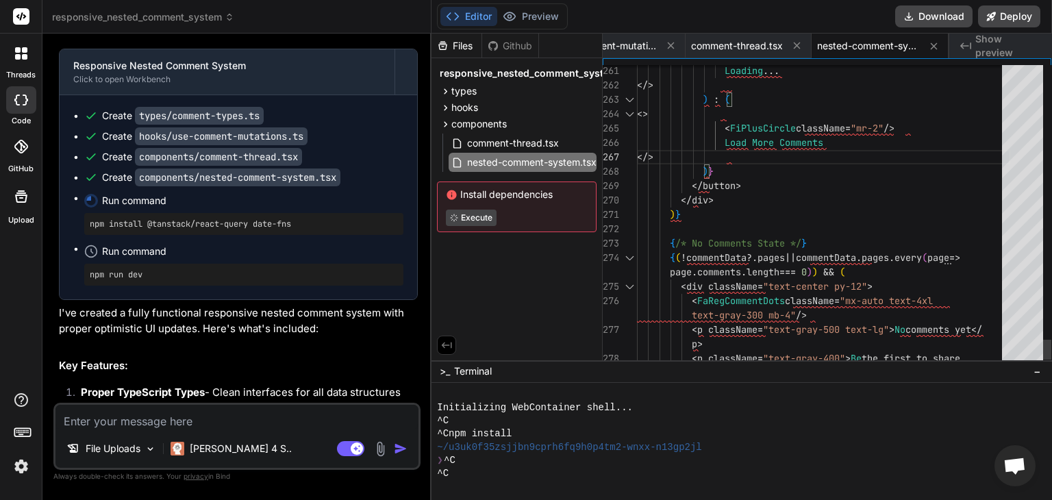
click at [142, 272] on div "Responsive Nested Comment System Click to open Workbench Create types/comment-t…" at bounding box center [238, 437] width 359 height 777
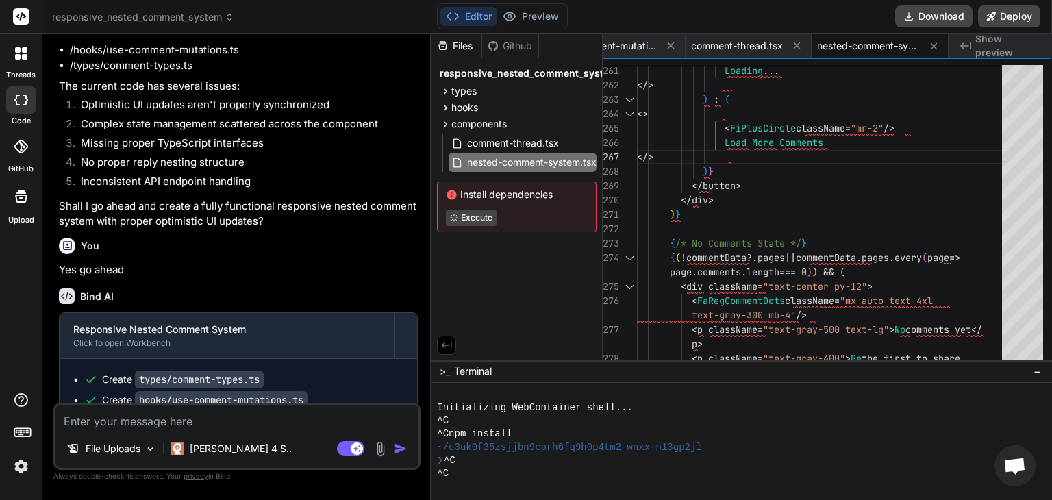
scroll to position [22099, 0]
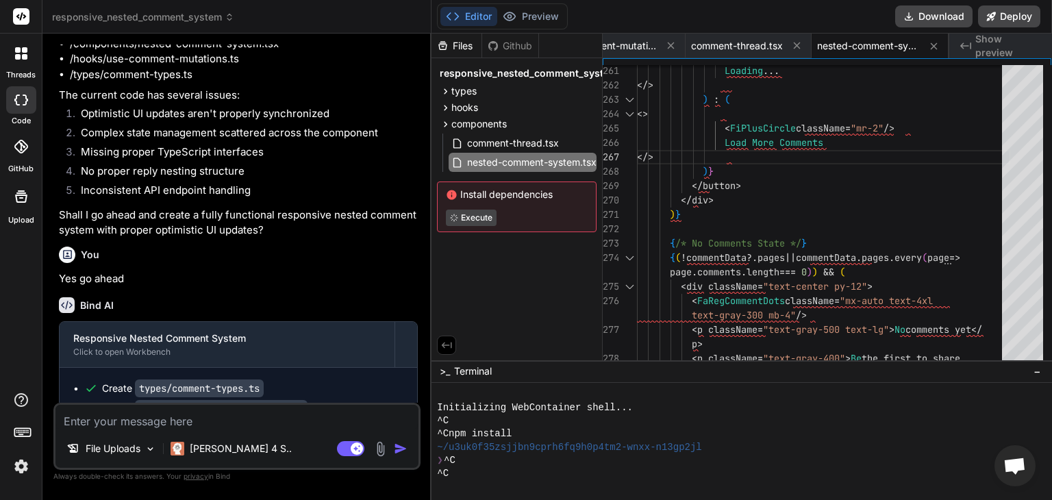
scroll to position [22092, 0]
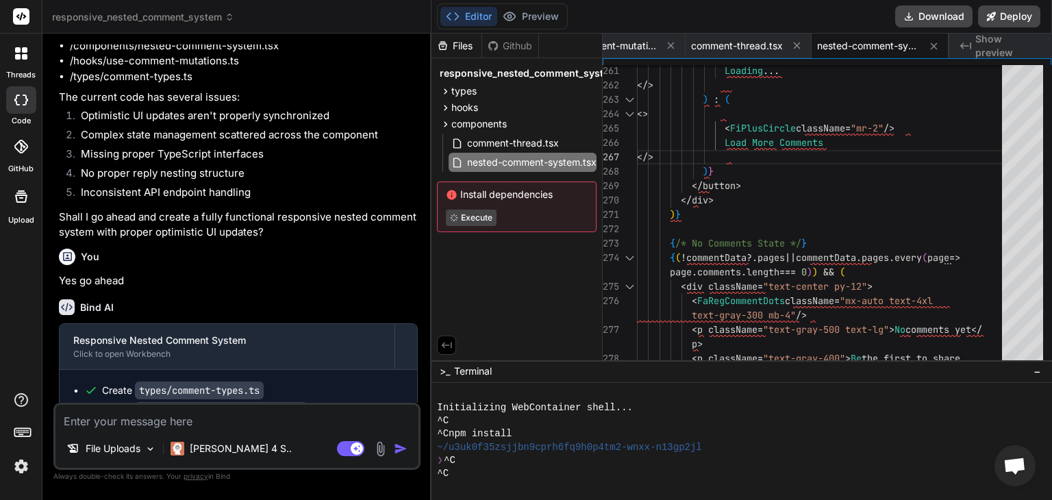
click at [446, 88] on icon at bounding box center [446, 92] width 12 height 12
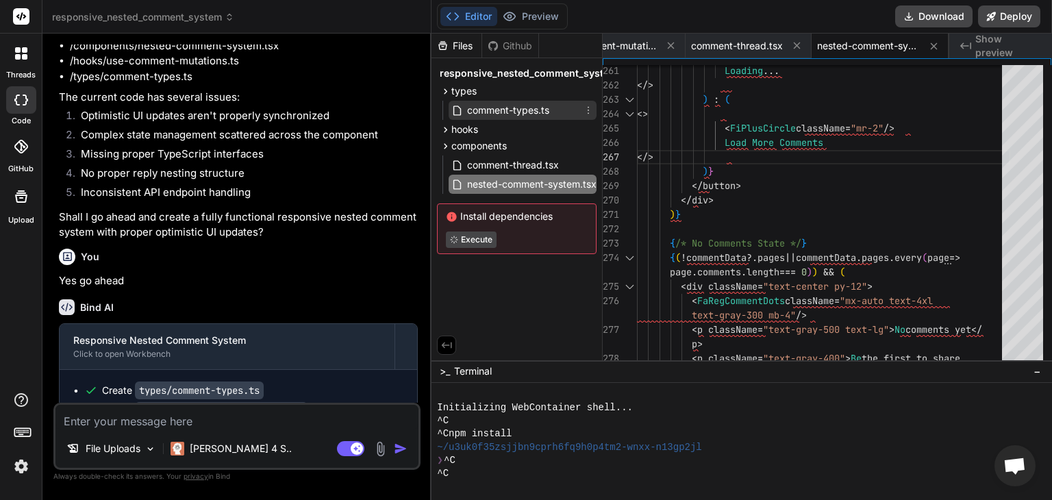
click at [545, 109] on span "comment-types.ts" at bounding box center [508, 110] width 85 height 16
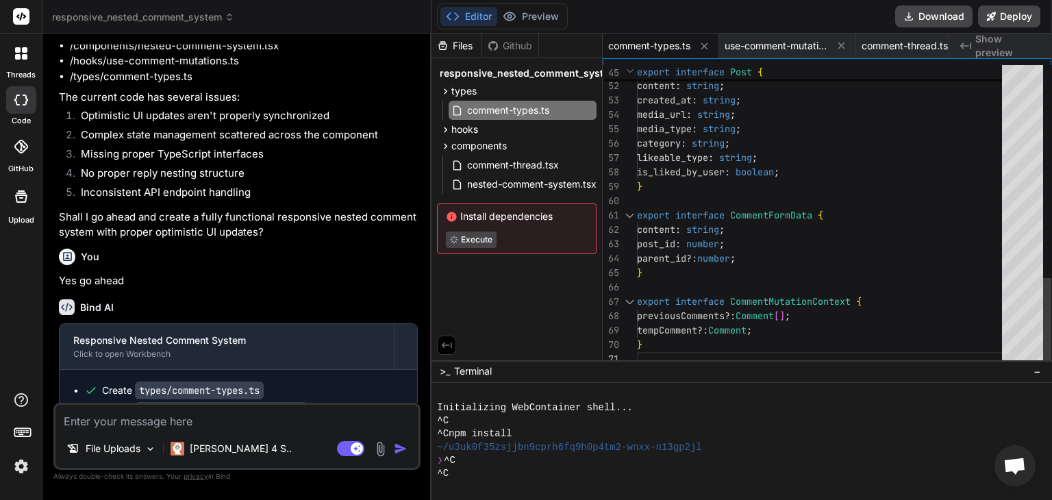
scroll to position [0, 0]
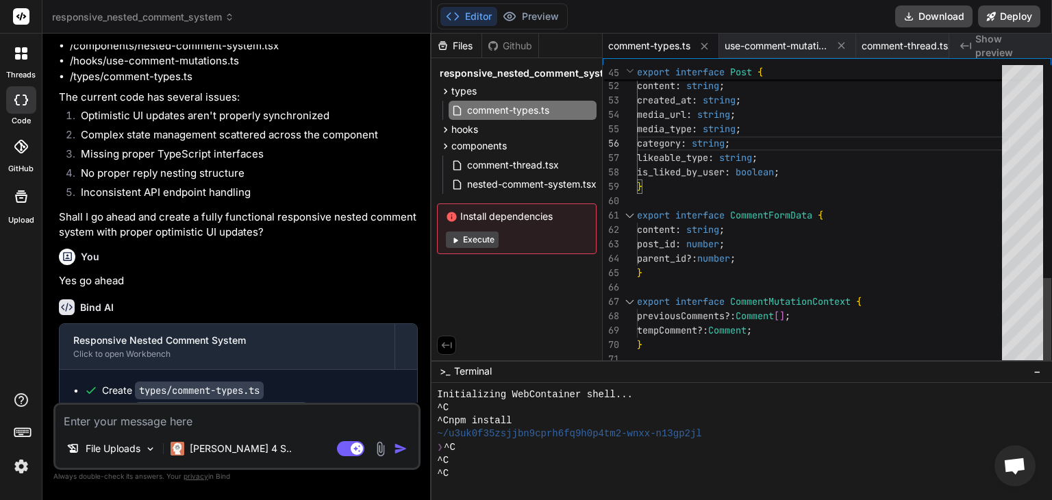
scroll to position [13, 0]
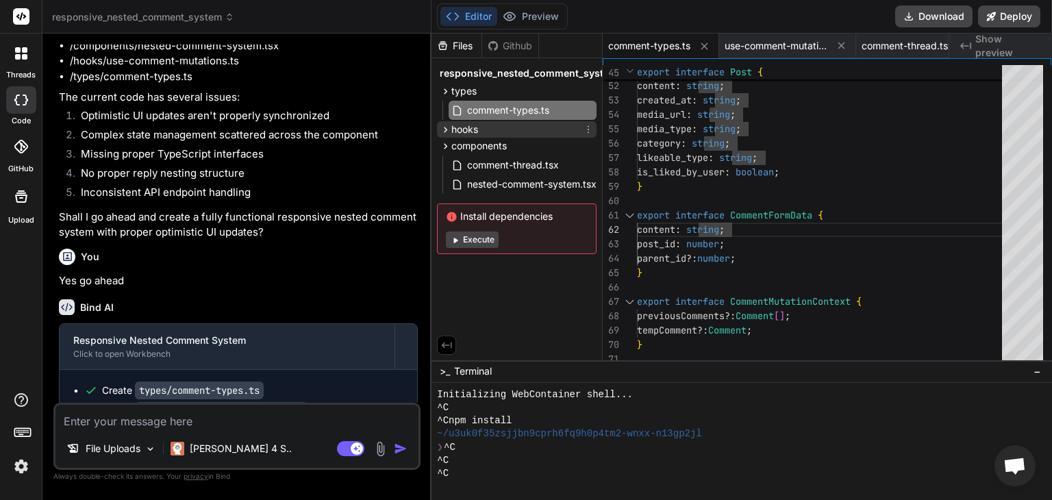
click at [465, 131] on span "hooks" at bounding box center [464, 130] width 27 height 14
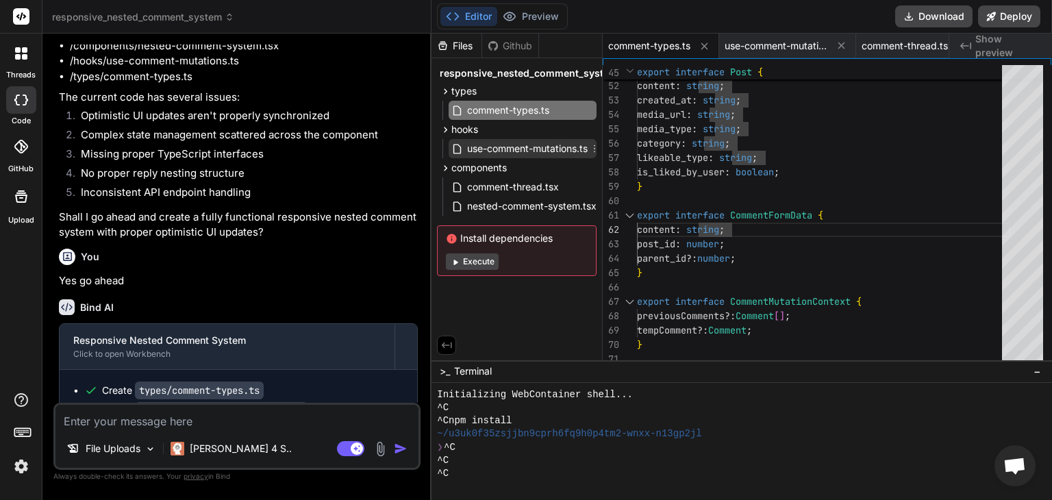
click at [493, 149] on span "use-comment-mutations.ts" at bounding box center [527, 148] width 123 height 16
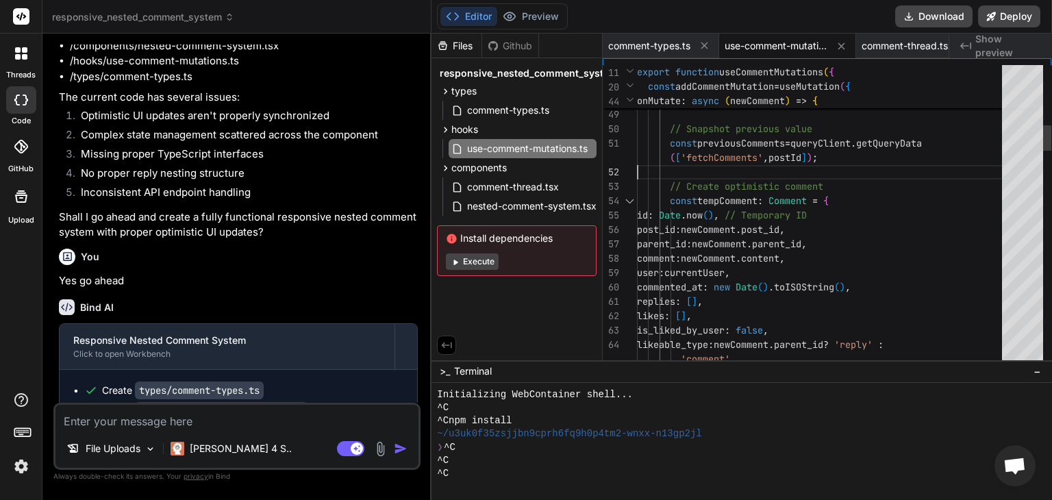
scroll to position [0, 0]
click at [538, 205] on span "nested-comment-system.tsx" at bounding box center [532, 206] width 132 height 16
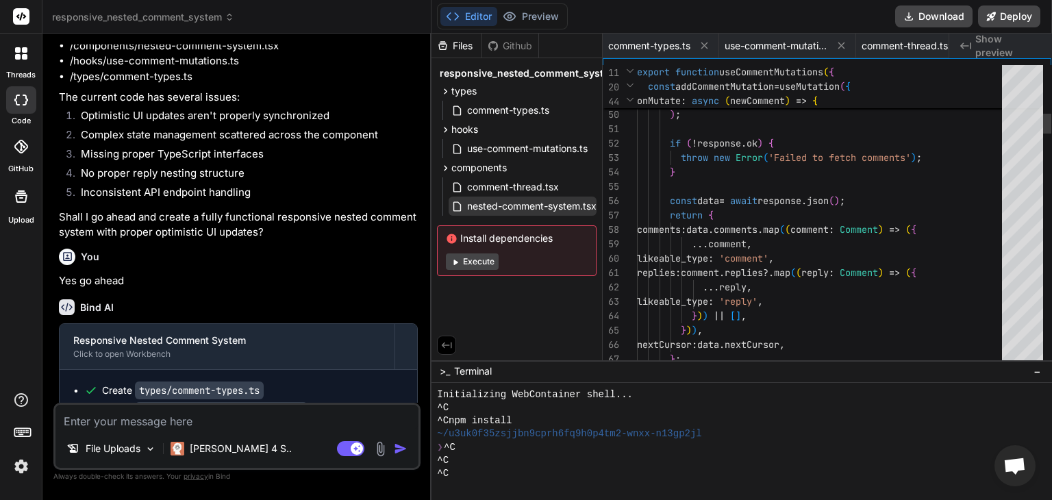
scroll to position [0, 171]
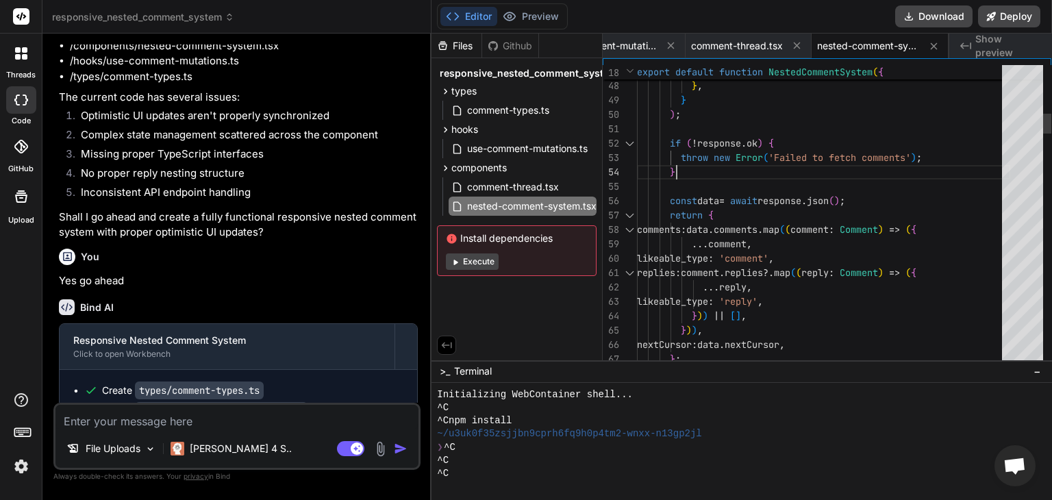
click at [489, 110] on span "comment-types.ts" at bounding box center [508, 110] width 85 height 16
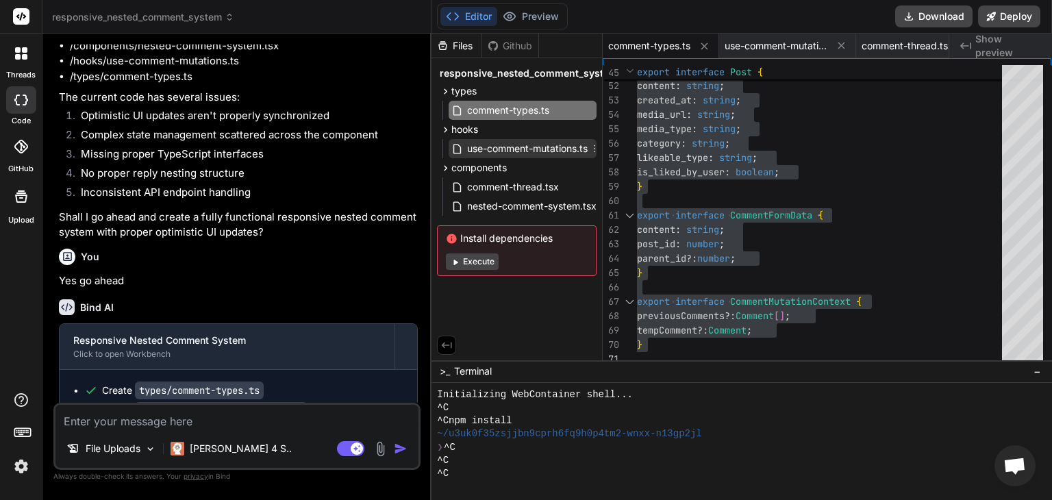
click at [519, 146] on span "use-comment-mutations.ts" at bounding box center [527, 148] width 123 height 16
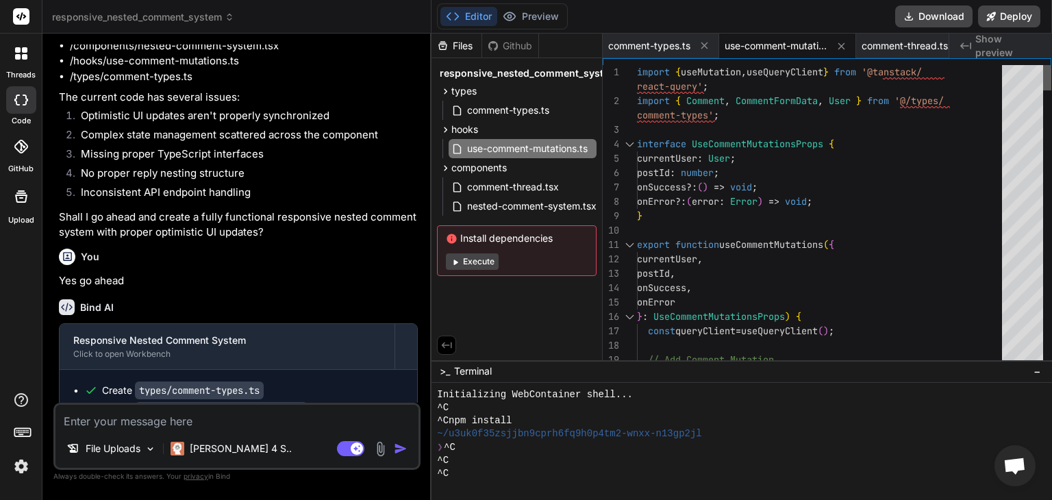
click at [1051, 65] on div at bounding box center [1047, 77] width 8 height 25
click at [512, 186] on span "comment-thread.tsx" at bounding box center [513, 187] width 95 height 16
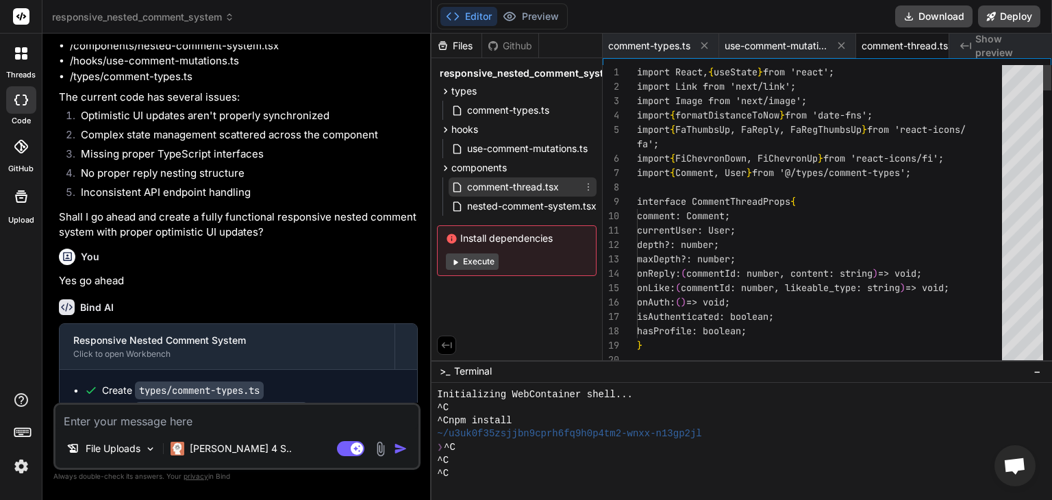
scroll to position [0, 34]
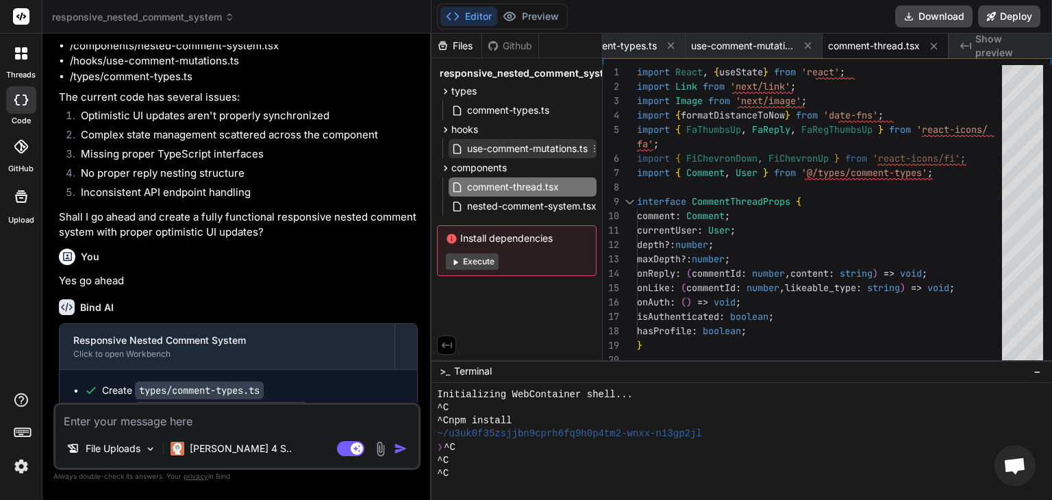
click at [533, 149] on span "use-comment-mutations.ts" at bounding box center [527, 148] width 123 height 16
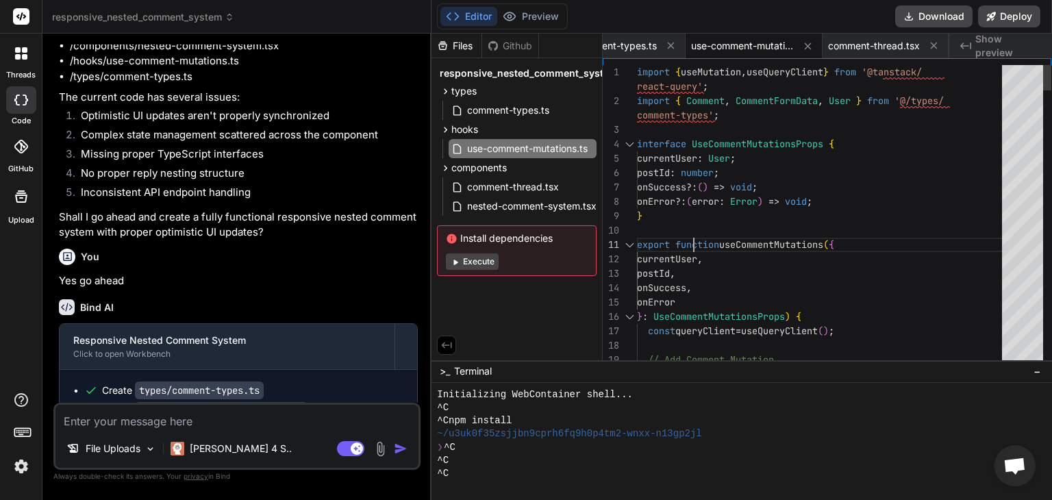
click at [499, 193] on span "comment-thread.tsx" at bounding box center [513, 187] width 95 height 16
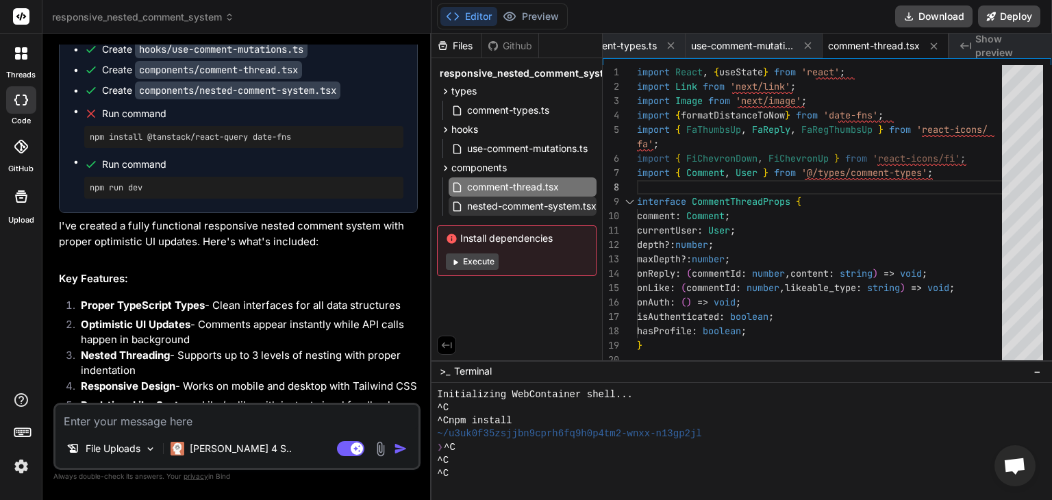
scroll to position [22494, 0]
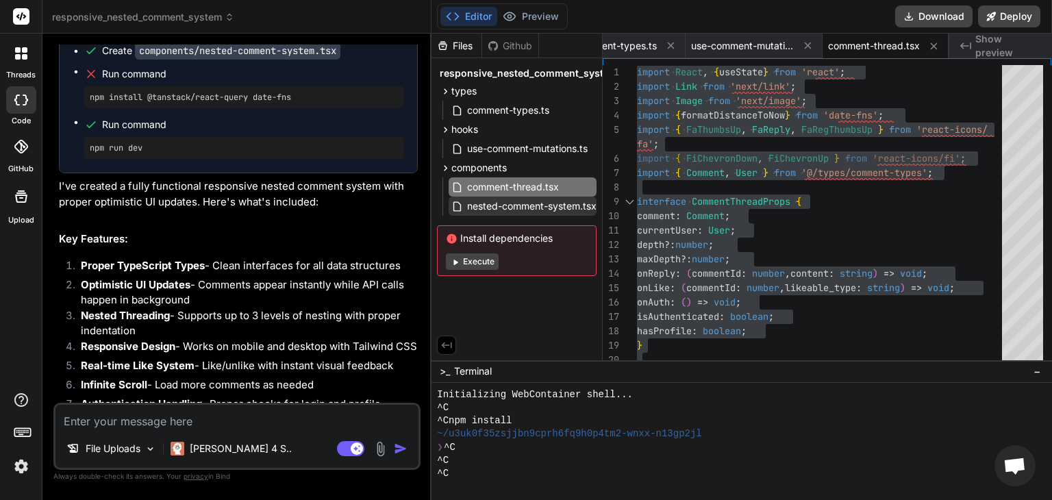
click at [544, 205] on span "nested-comment-system.tsx" at bounding box center [532, 206] width 132 height 16
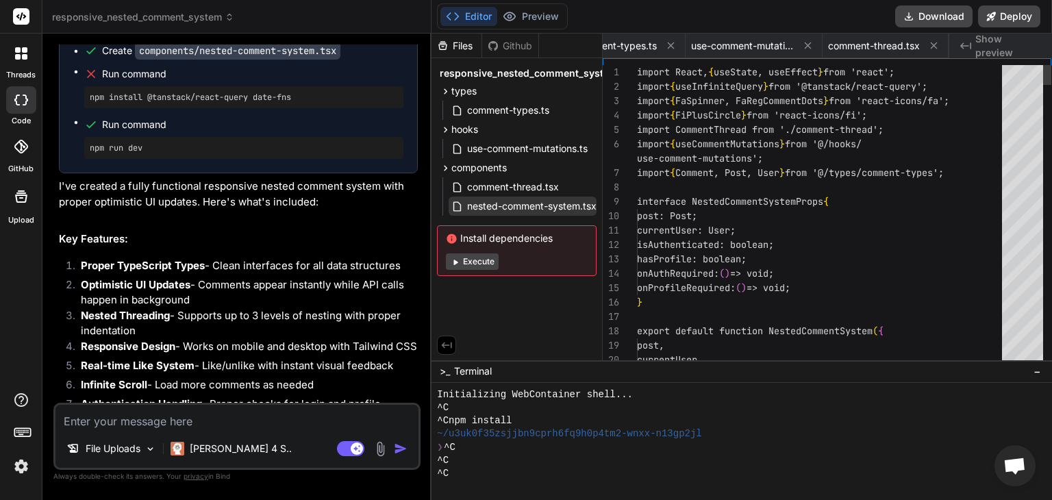
scroll to position [0, 171]
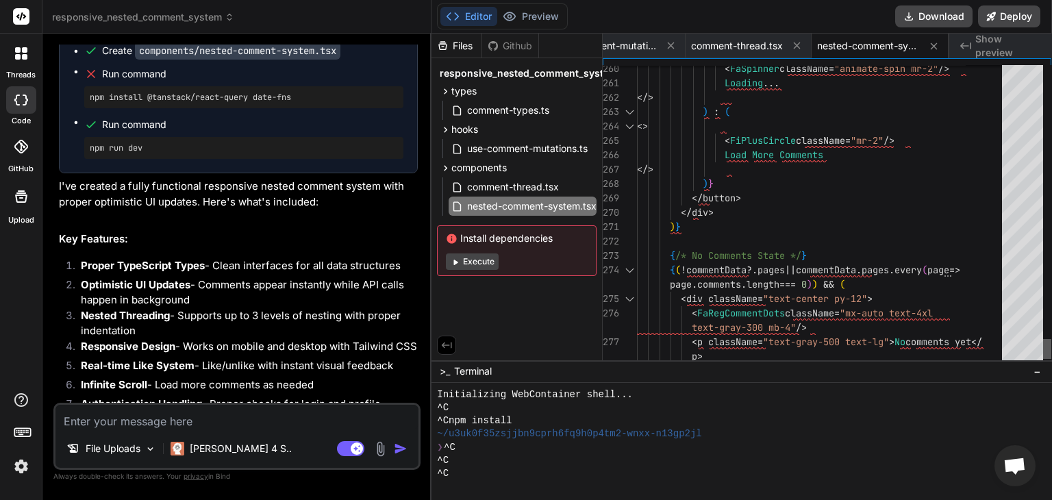
click at [1051, 349] on div at bounding box center [1047, 349] width 8 height 20
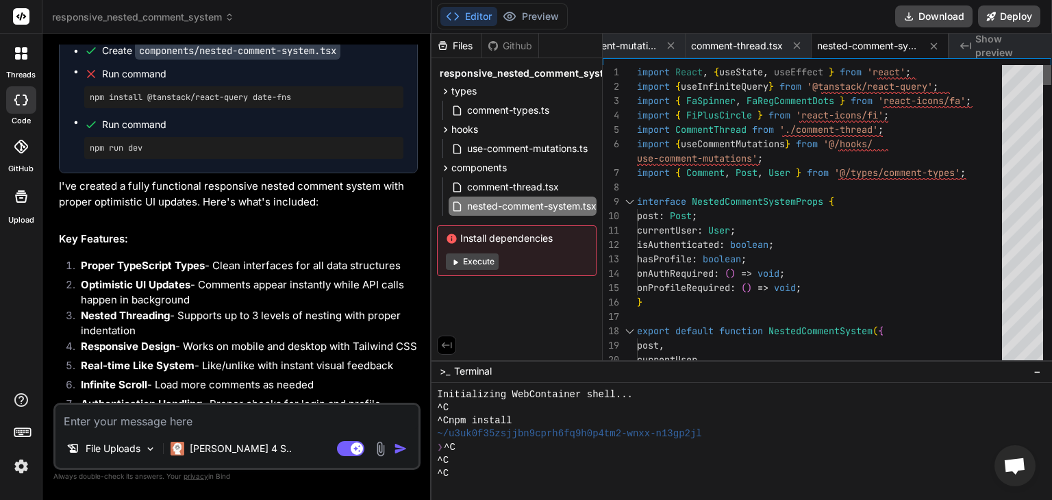
click at [1051, 65] on div at bounding box center [1047, 75] width 8 height 20
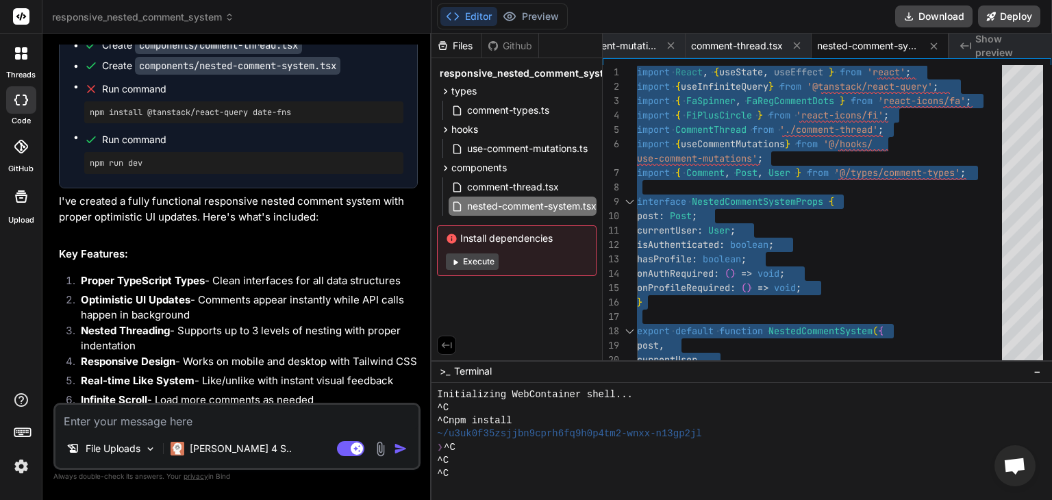
scroll to position [22494, 0]
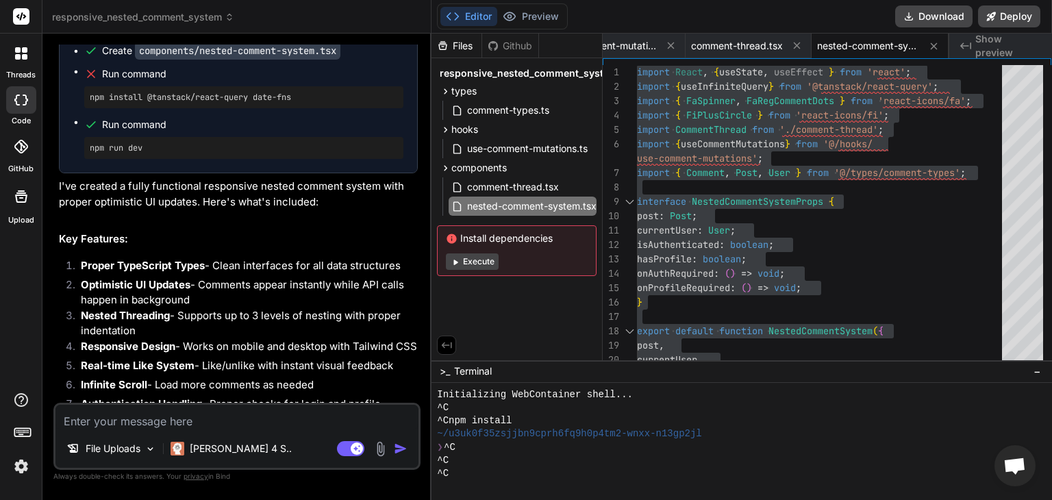
click at [234, 423] on textarea at bounding box center [236, 417] width 363 height 25
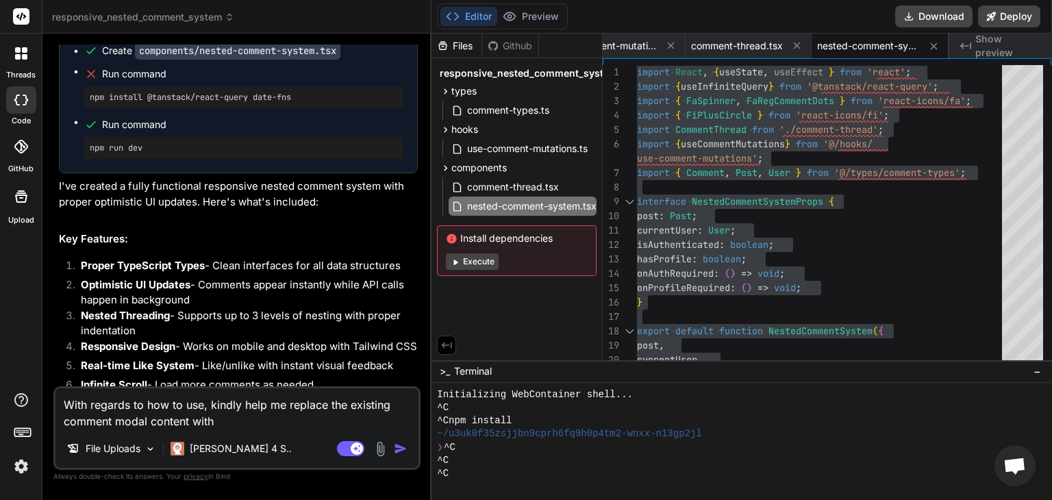
drag, startPoint x: 71, startPoint y: 248, endPoint x: 155, endPoint y: 345, distance: 129.1
copy code "< NestedCommentSystem post={selectedPost} currentUser={currentUser} isAuthentic…"
click at [249, 428] on textarea "With regards to how to use, kindly help me replace the existing comment modal c…" at bounding box center [236, 408] width 363 height 41
paste textarea "<NestedCommentSystem post={selectedPost} currentUser={currentUser} isAuthentica…"
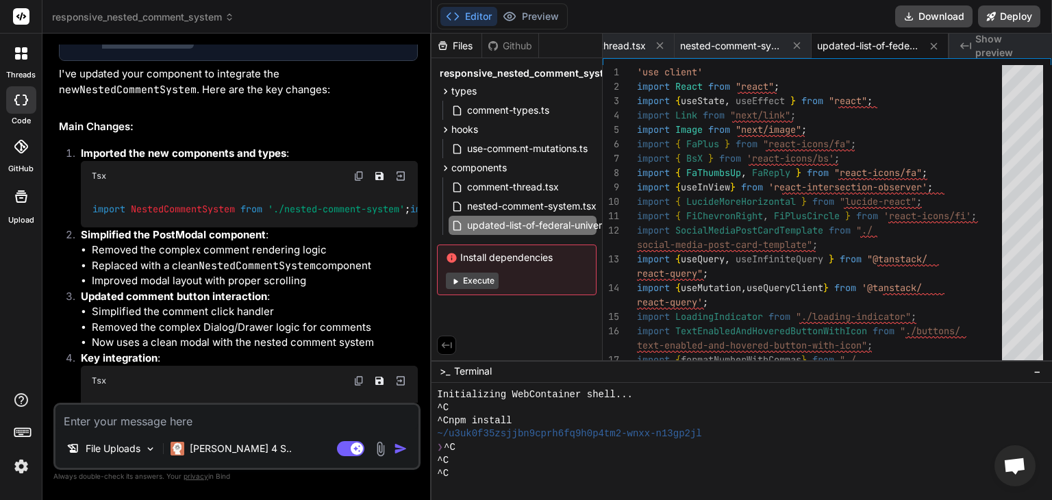
scroll to position [23433, 0]
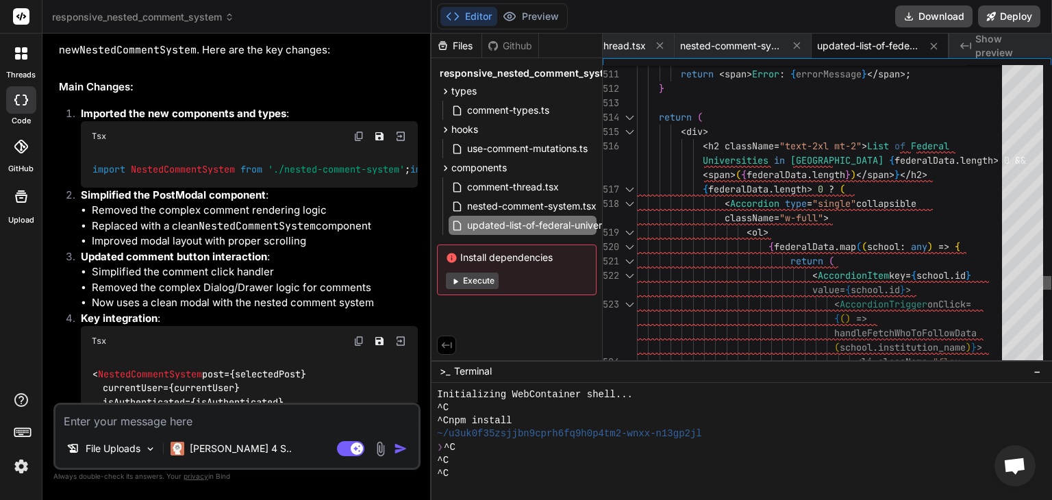
click at [1051, 289] on div at bounding box center [1047, 283] width 8 height 14
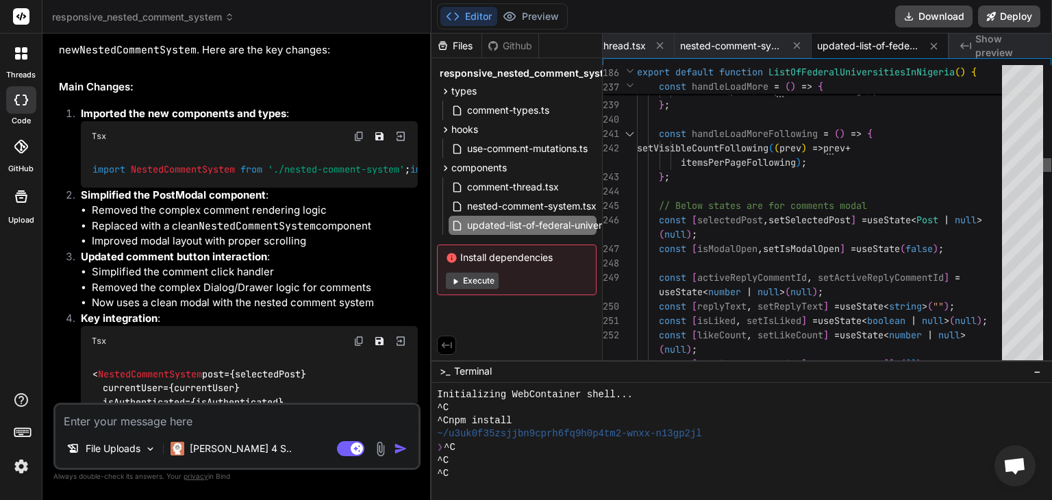
click at [1050, 165] on div at bounding box center [1047, 165] width 8 height 14
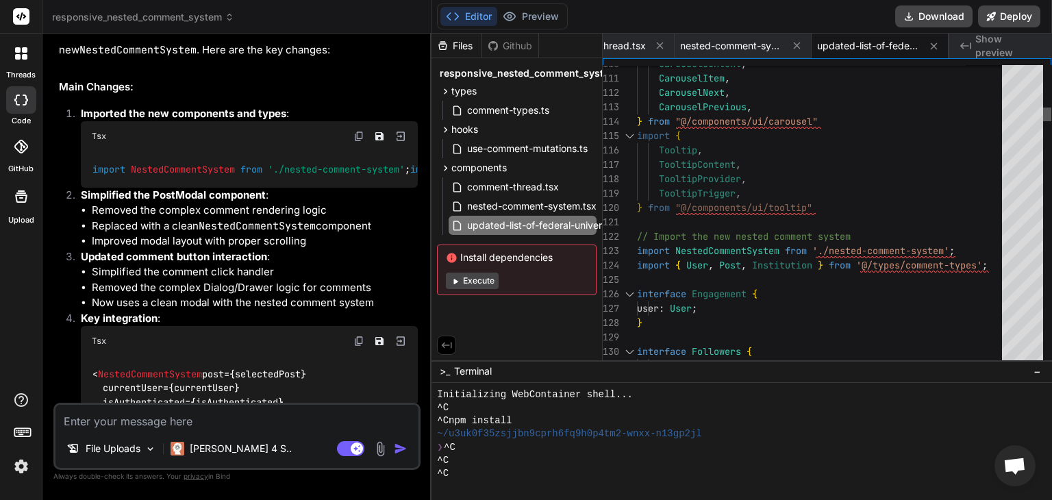
click at [1051, 114] on div at bounding box center [1047, 115] width 8 height 14
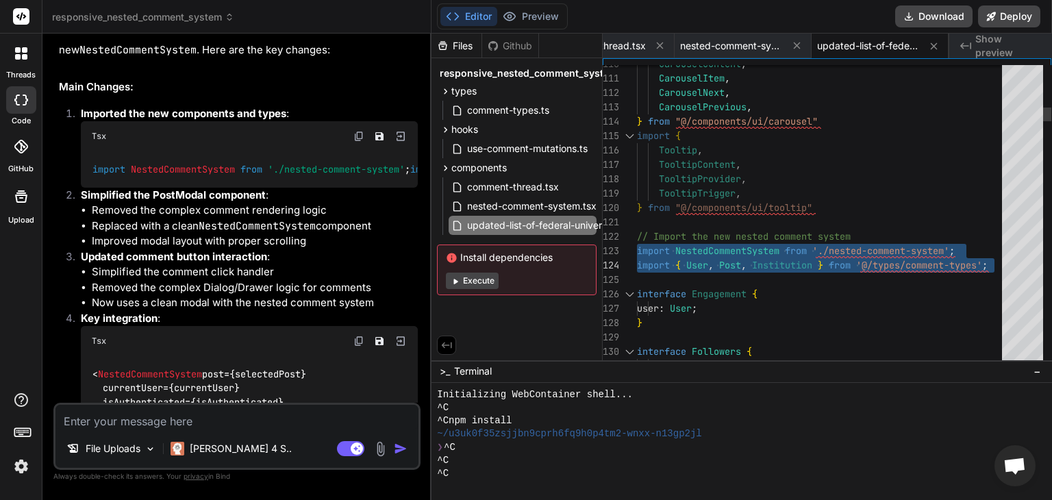
drag, startPoint x: 638, startPoint y: 239, endPoint x: 998, endPoint y: 262, distance: 361.0
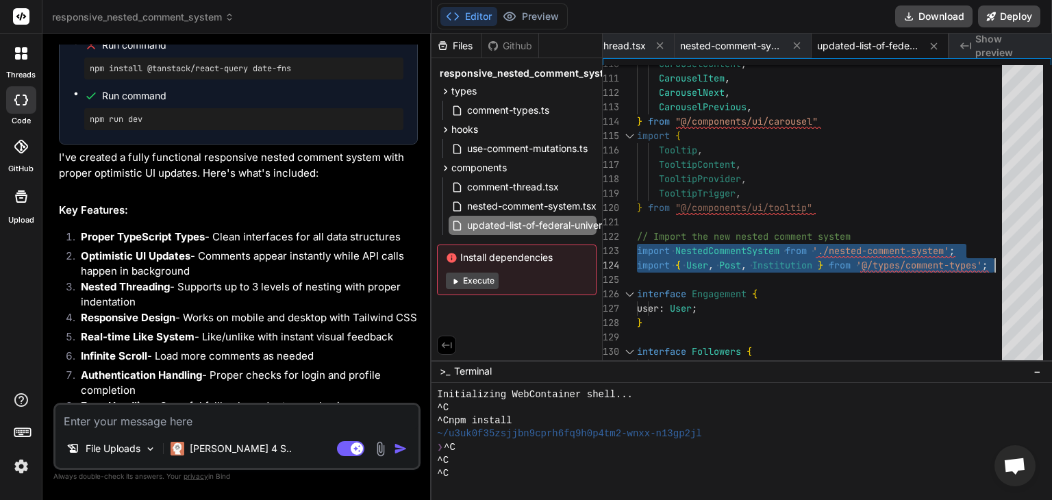
scroll to position [22516, 0]
